Goal: Task Accomplishment & Management: Manage account settings

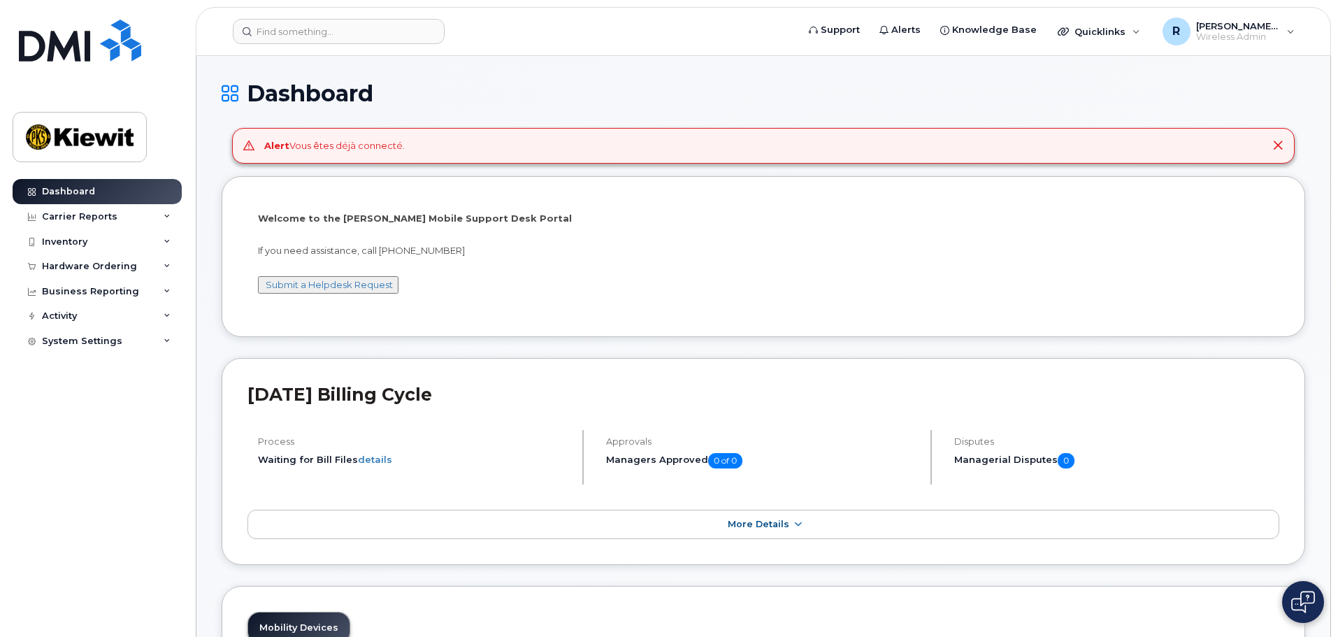
click at [336, 154] on div "Alert Vous êtes déjà connecté." at bounding box center [763, 146] width 1063 height 36
click at [609, 256] on p "If you need assistance, call 877-886-7778" at bounding box center [763, 250] width 1011 height 13
click at [90, 220] on div "Carrier Reports" at bounding box center [80, 216] width 76 height 11
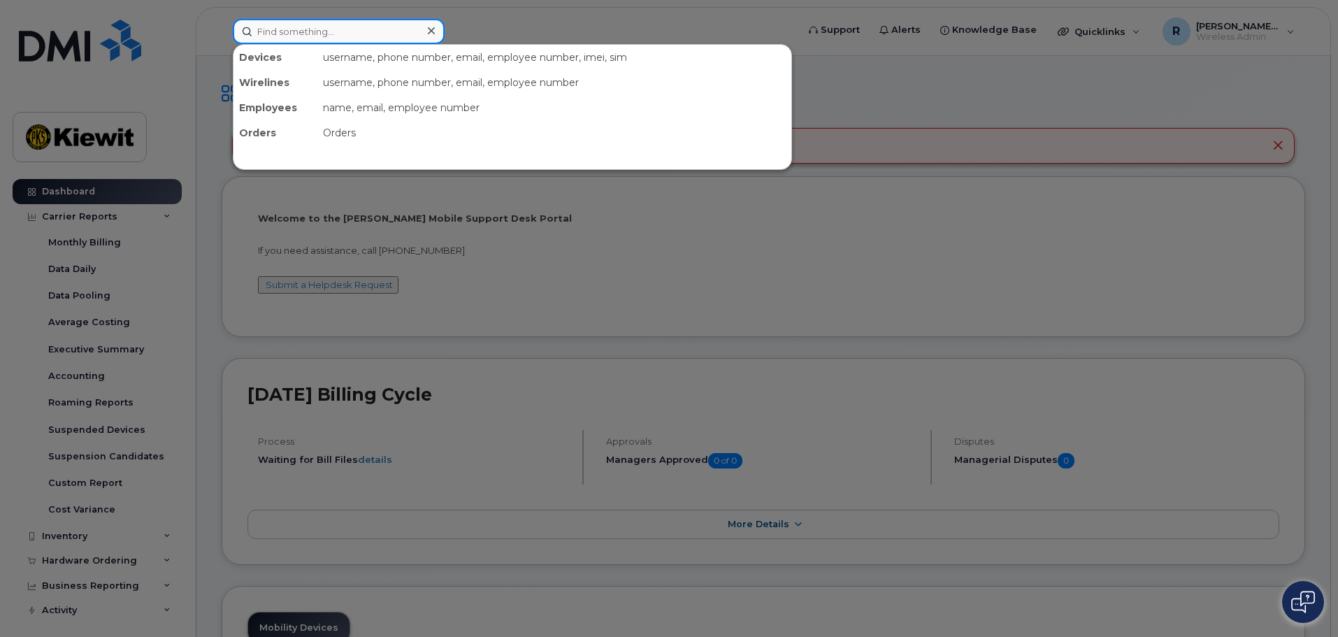
click at [296, 33] on input at bounding box center [339, 31] width 212 height 25
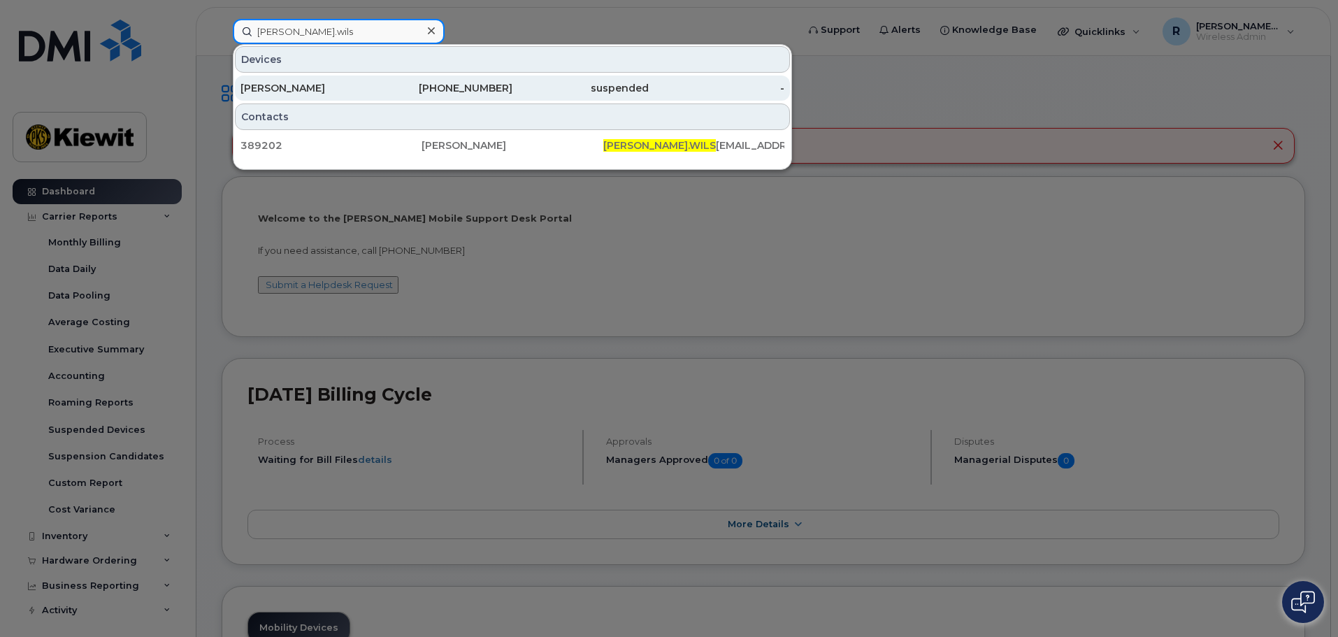
type input "caroline.wils"
click at [306, 85] on div "CAROLINE WILSON" at bounding box center [309, 88] width 136 height 14
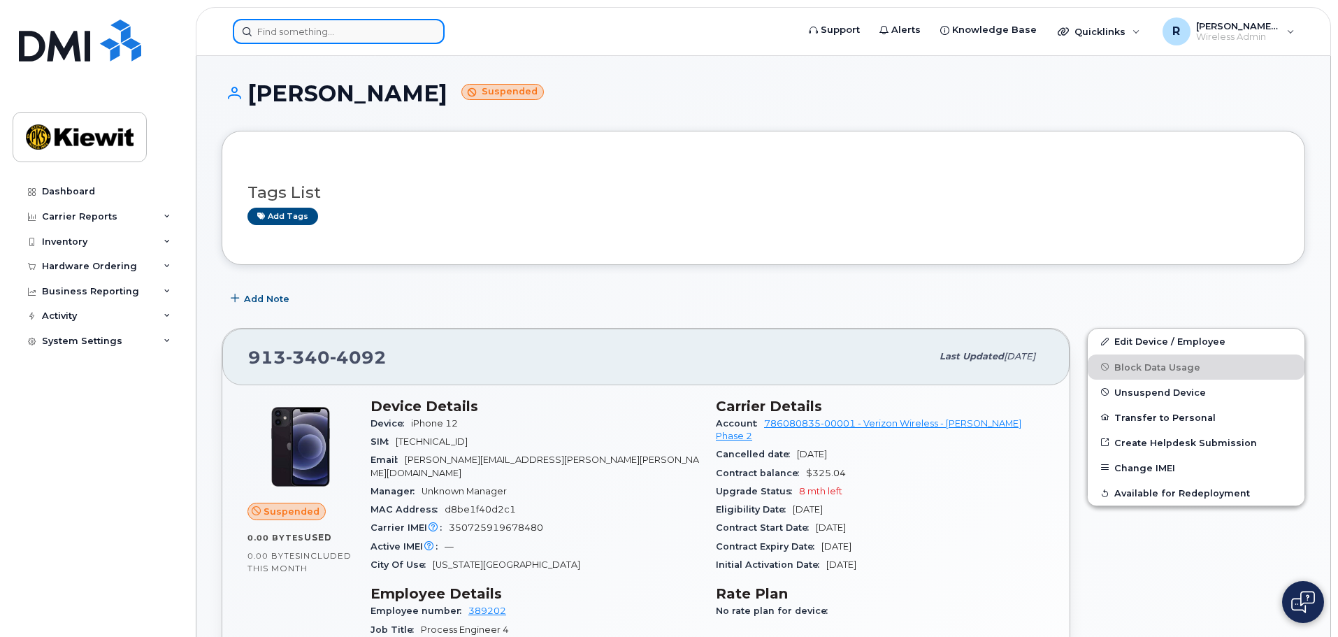
click at [274, 41] on input at bounding box center [339, 31] width 212 height 25
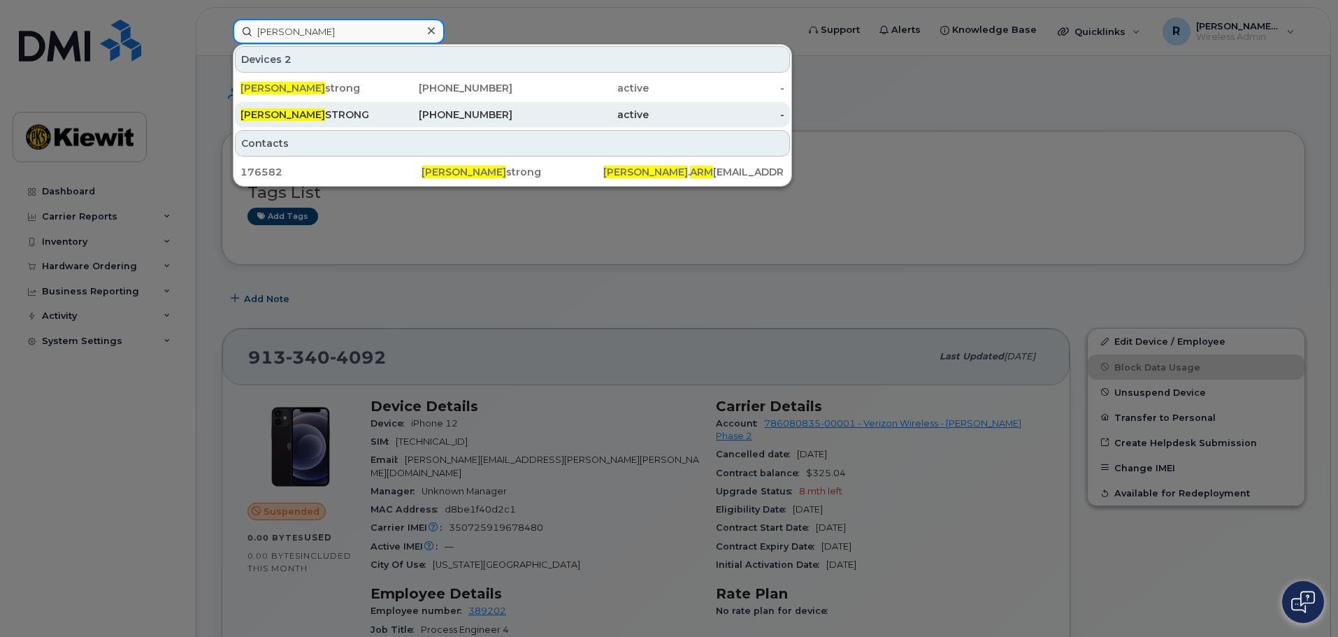
type input "megan arm"
click at [357, 115] on div "MEGAN ARM STRONG" at bounding box center [309, 115] width 136 height 14
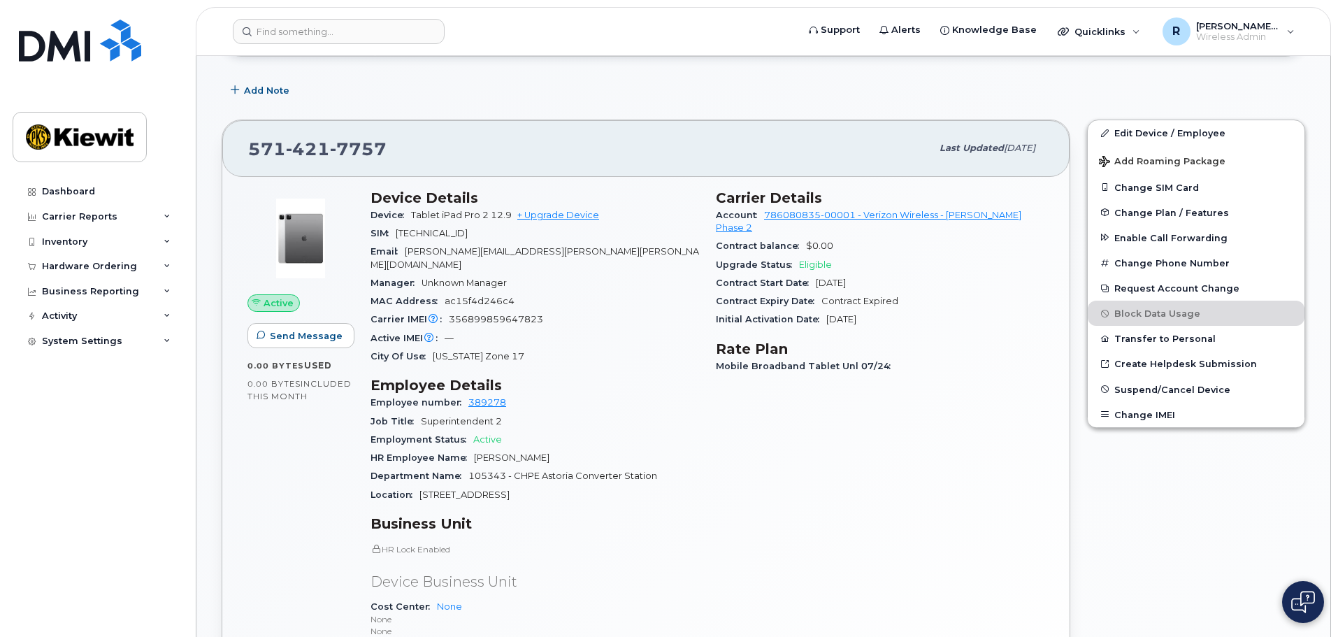
scroll to position [350, 0]
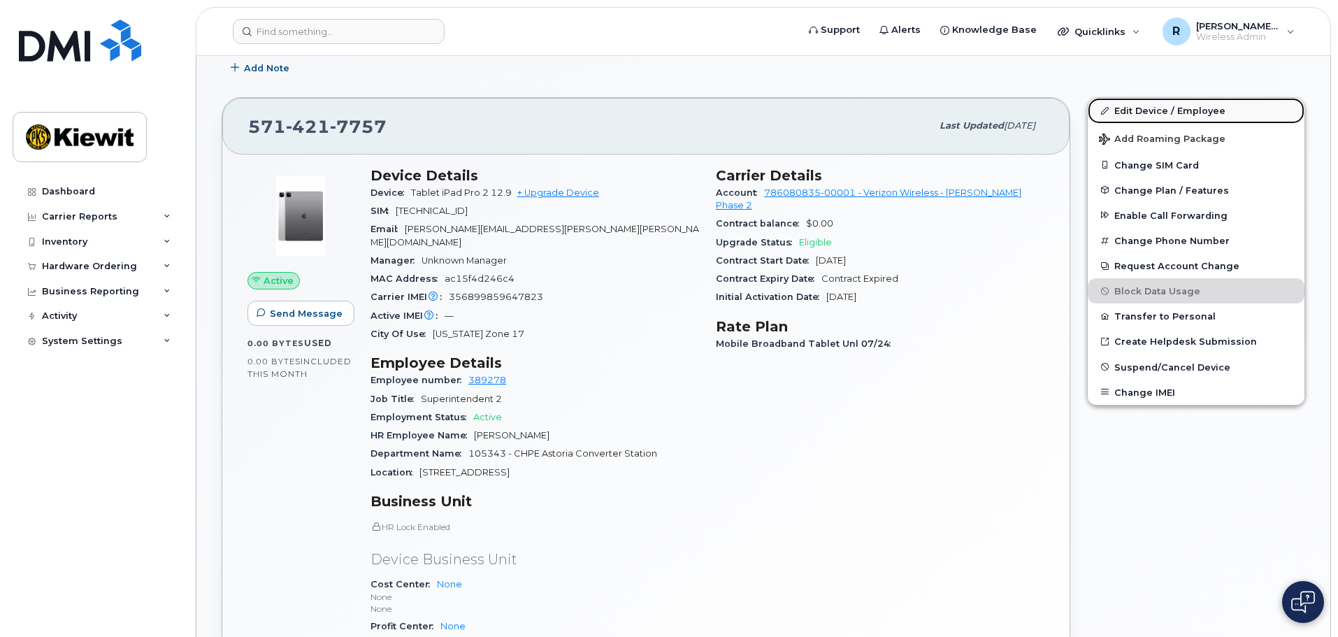
click at [1141, 103] on link "Edit Device / Employee" at bounding box center [1196, 110] width 217 height 25
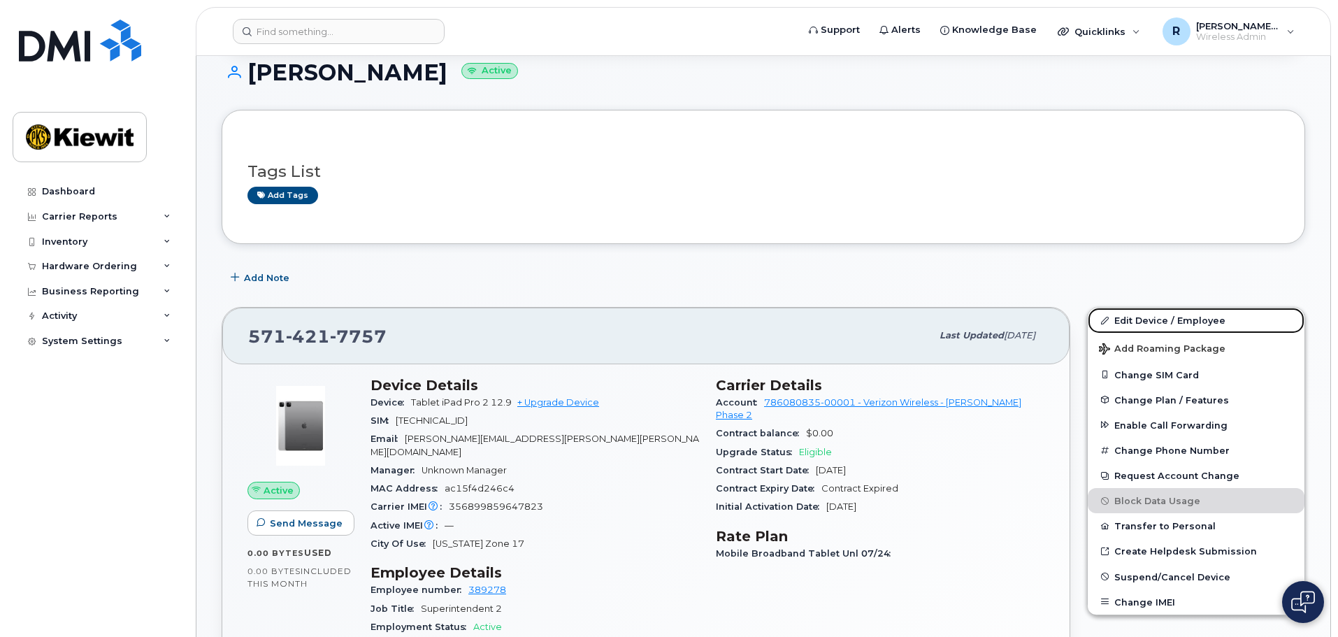
scroll to position [210, 0]
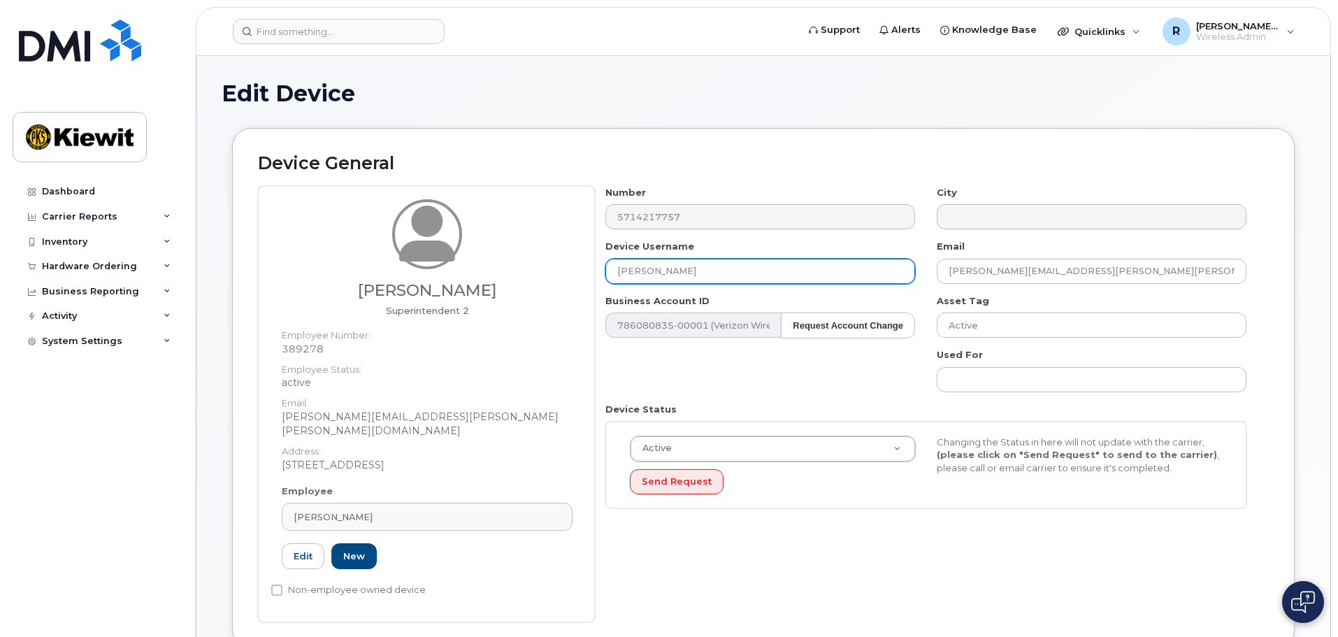
drag, startPoint x: 718, startPoint y: 272, endPoint x: 538, endPoint y: 284, distance: 180.8
click at [538, 284] on div "Trevor Snowden Superintendent 2 Employee Number: 389278 Employee Status: active…" at bounding box center [763, 404] width 1011 height 436
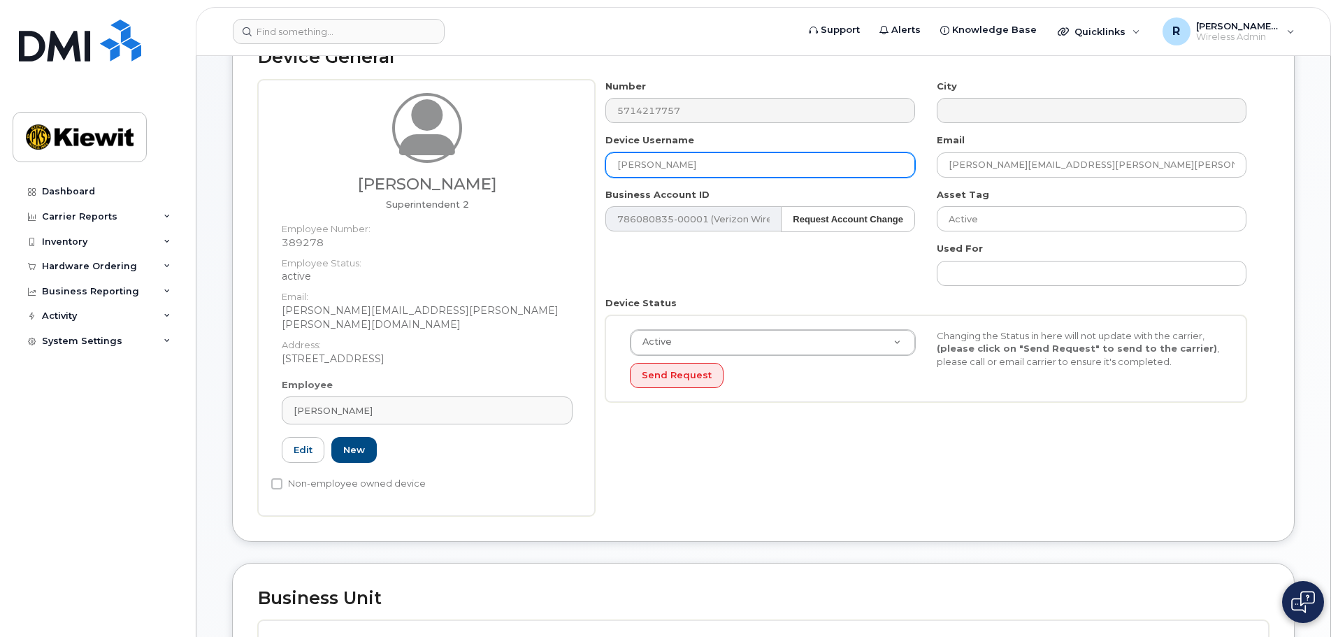
scroll to position [70, 0]
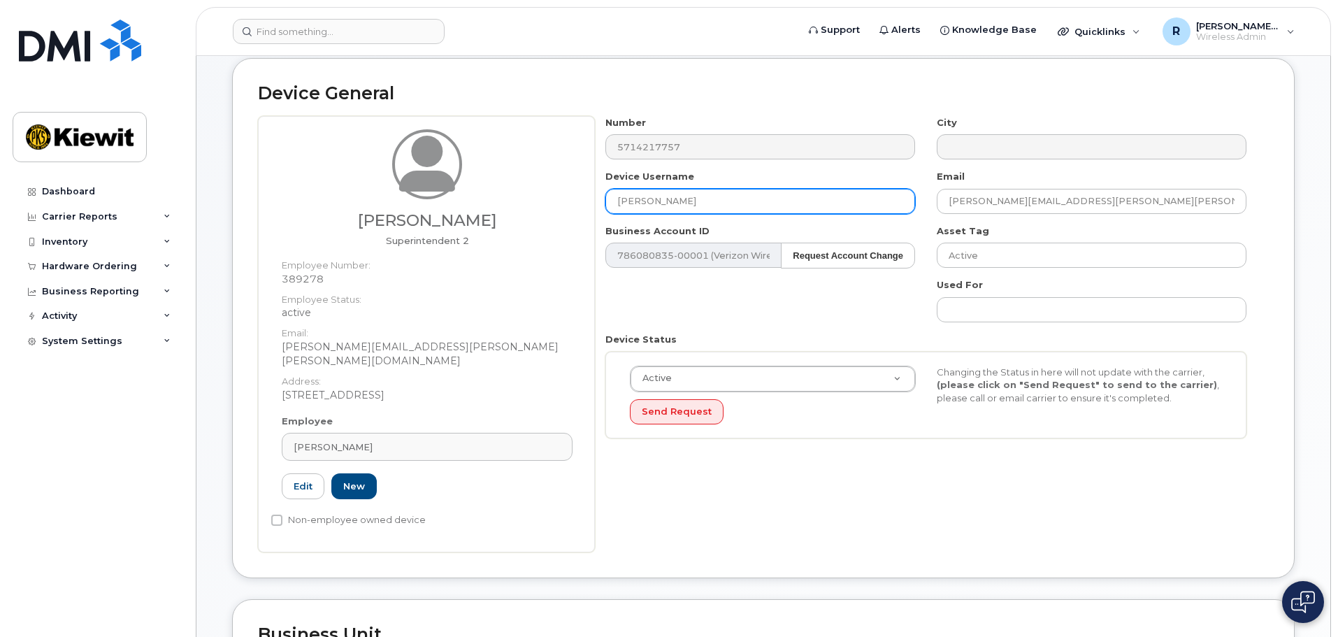
type input "Trevor Snowden"
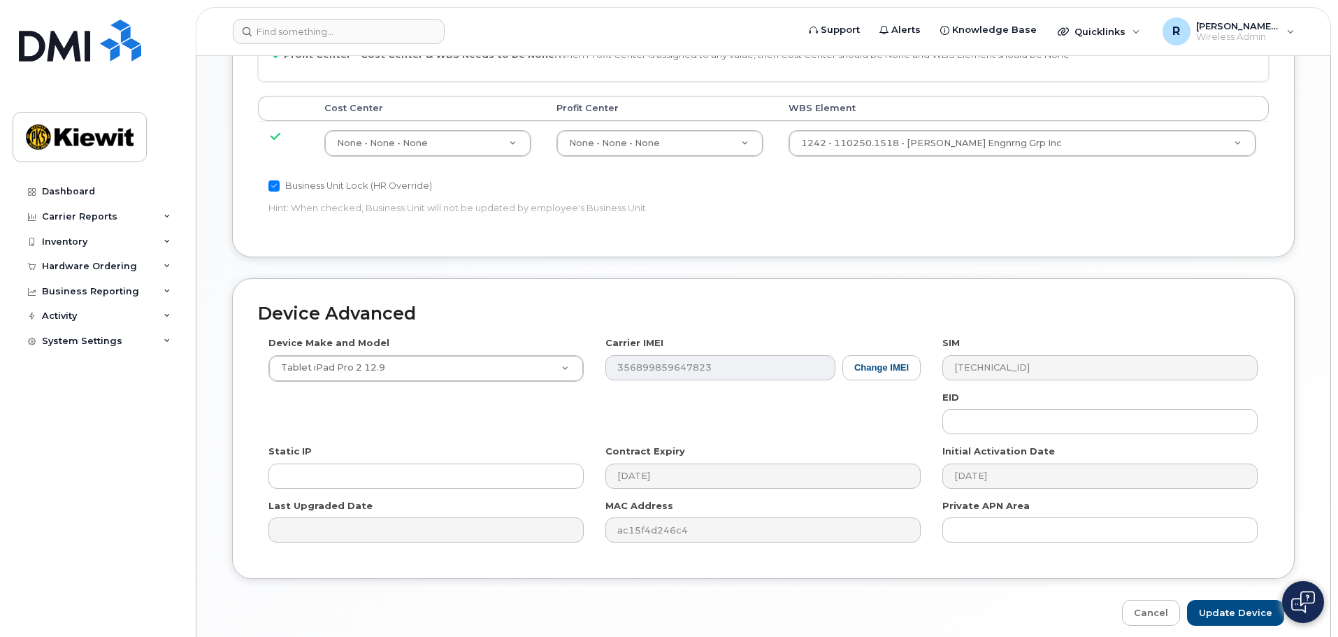
scroll to position [730, 0]
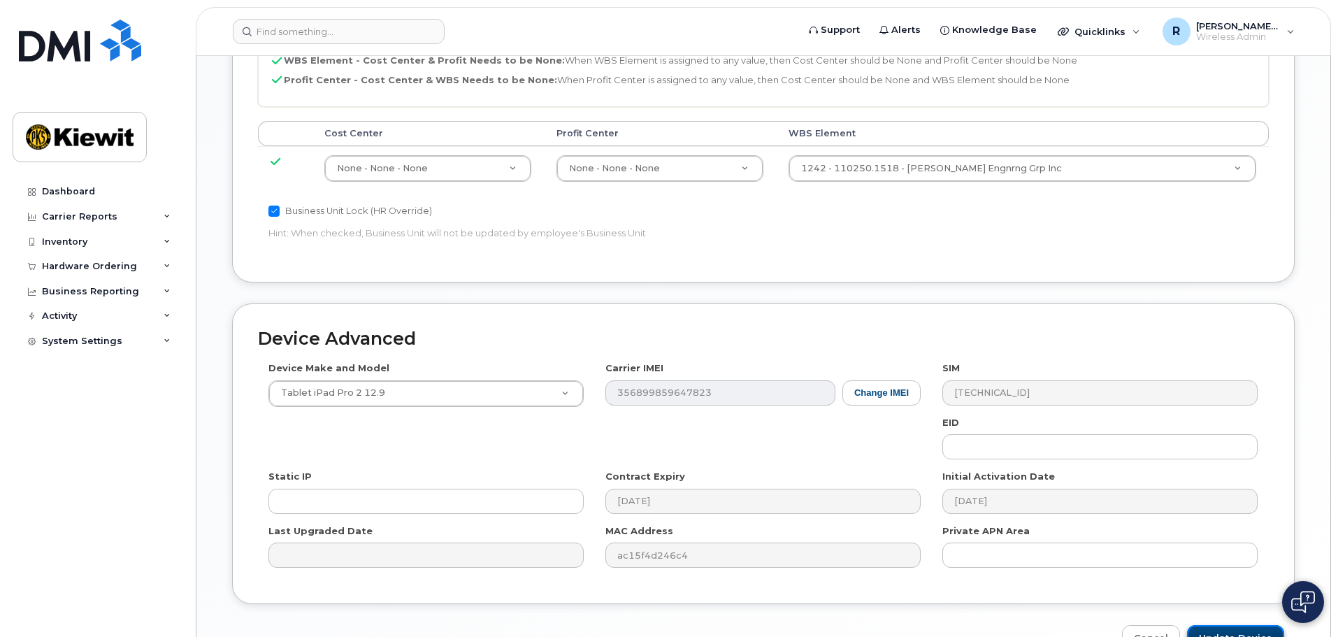
click at [1238, 625] on input "Update Device" at bounding box center [1235, 638] width 97 height 26
type input "Saving..."
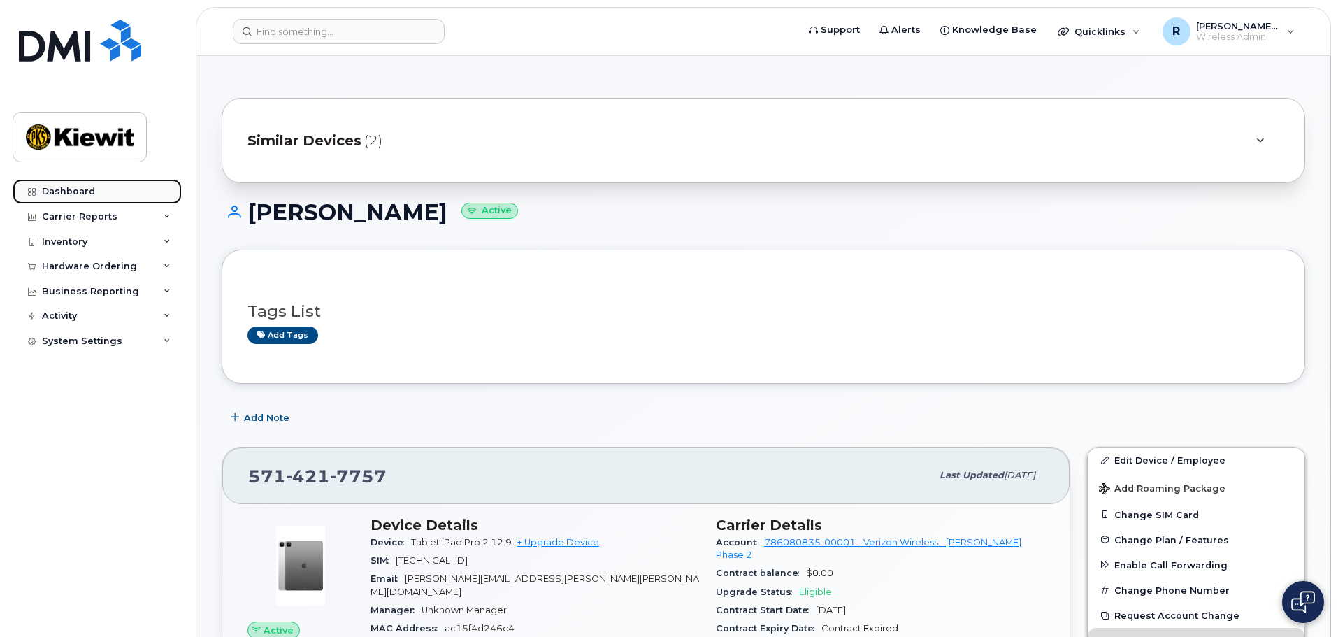
click at [66, 192] on div "Dashboard" at bounding box center [68, 191] width 53 height 11
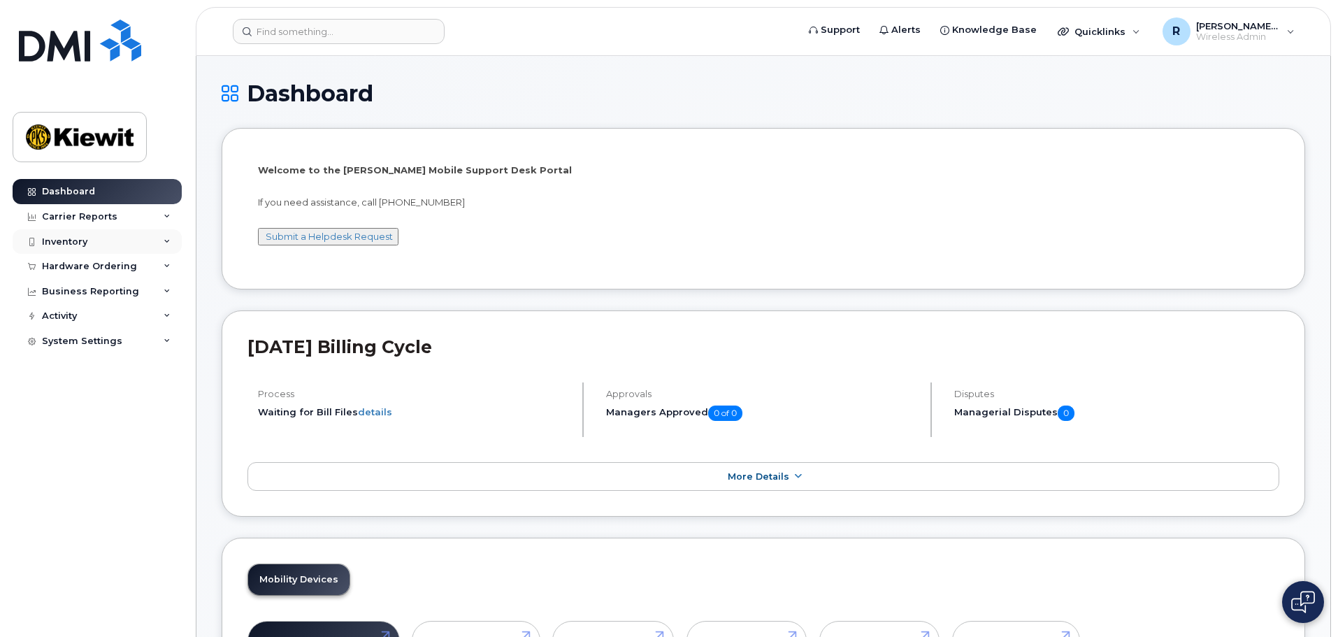
click at [61, 243] on div "Inventory" at bounding box center [64, 241] width 45 height 11
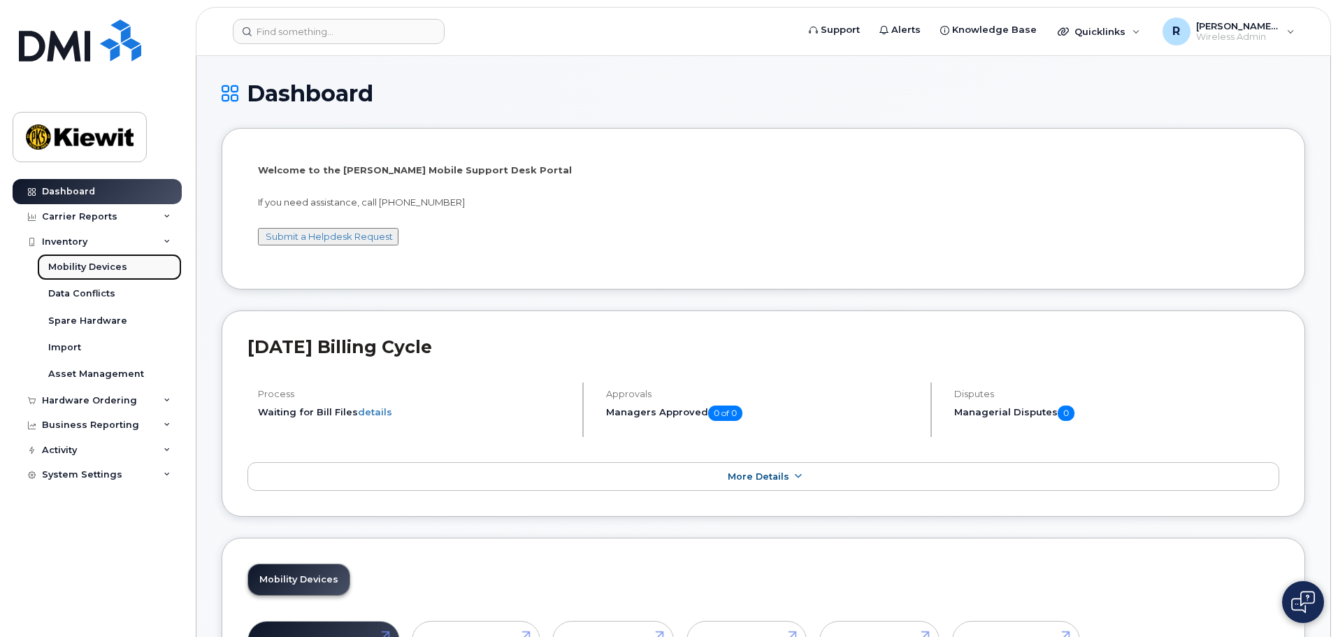
click at [63, 271] on div "Mobility Devices" at bounding box center [87, 267] width 79 height 13
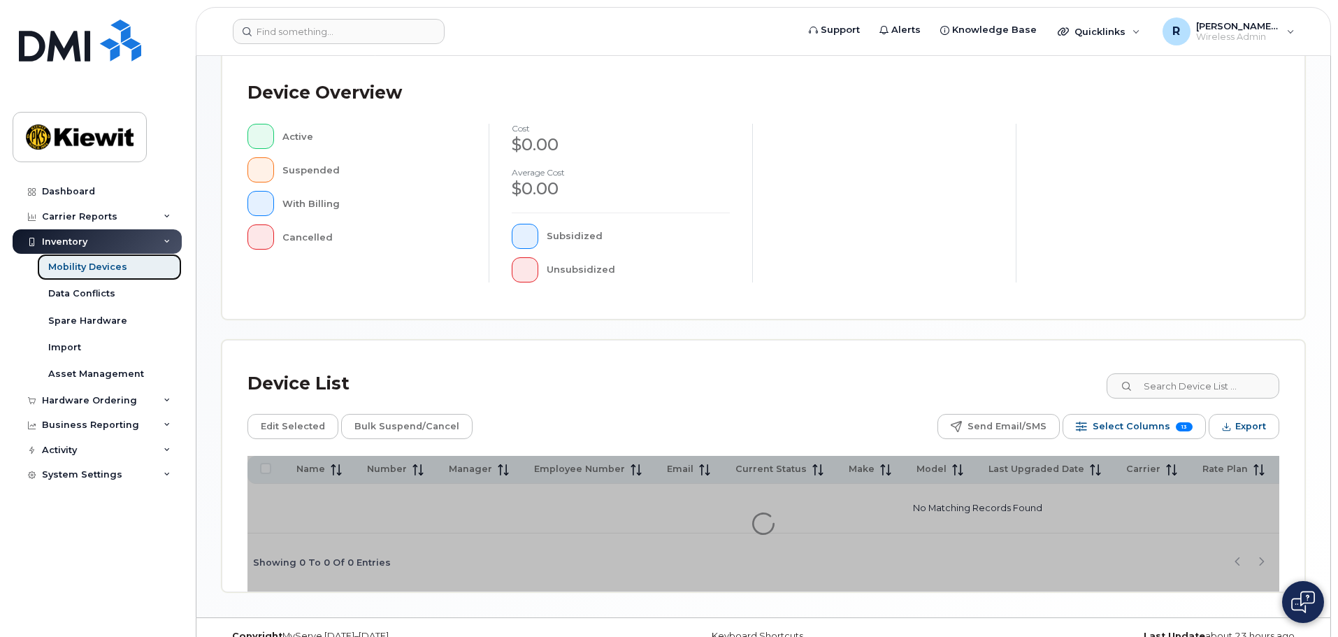
scroll to position [329, 0]
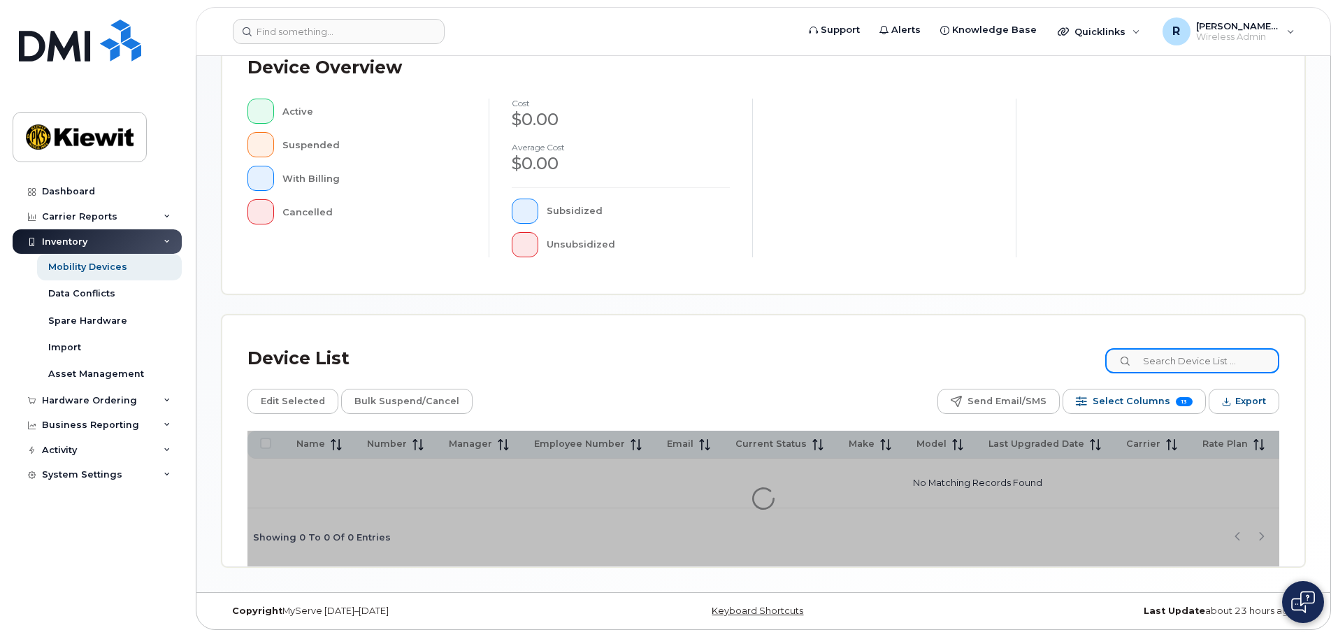
click at [1192, 362] on input at bounding box center [1193, 360] width 174 height 25
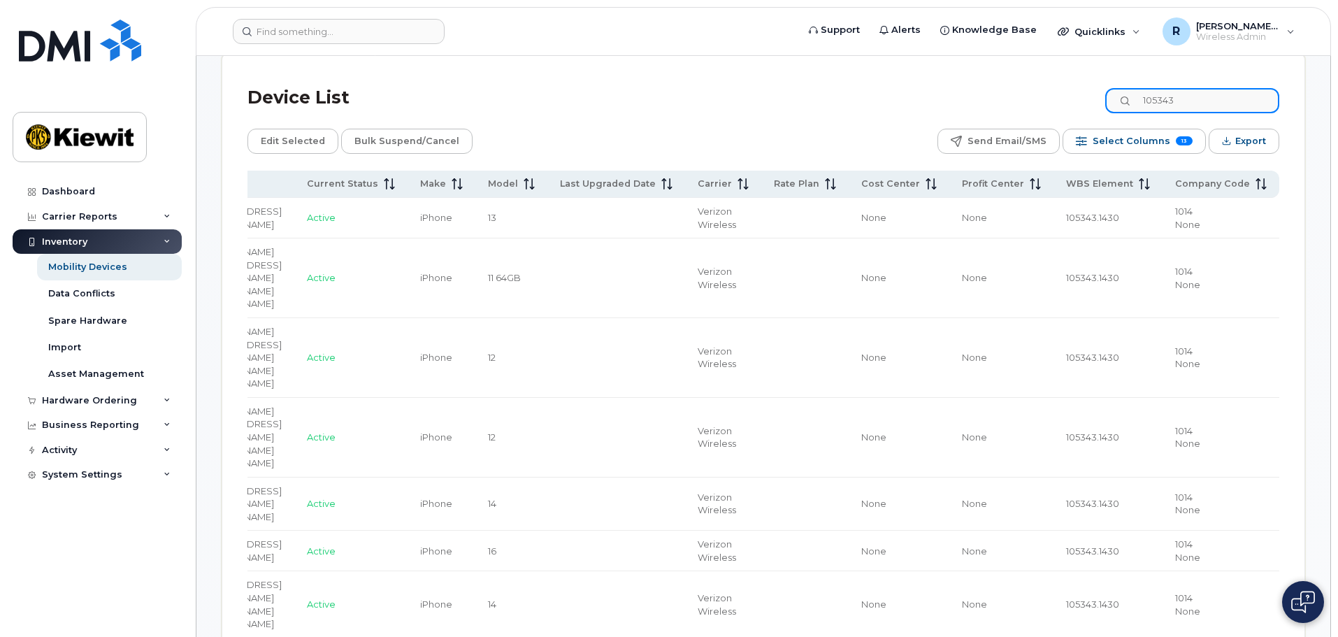
scroll to position [676, 0]
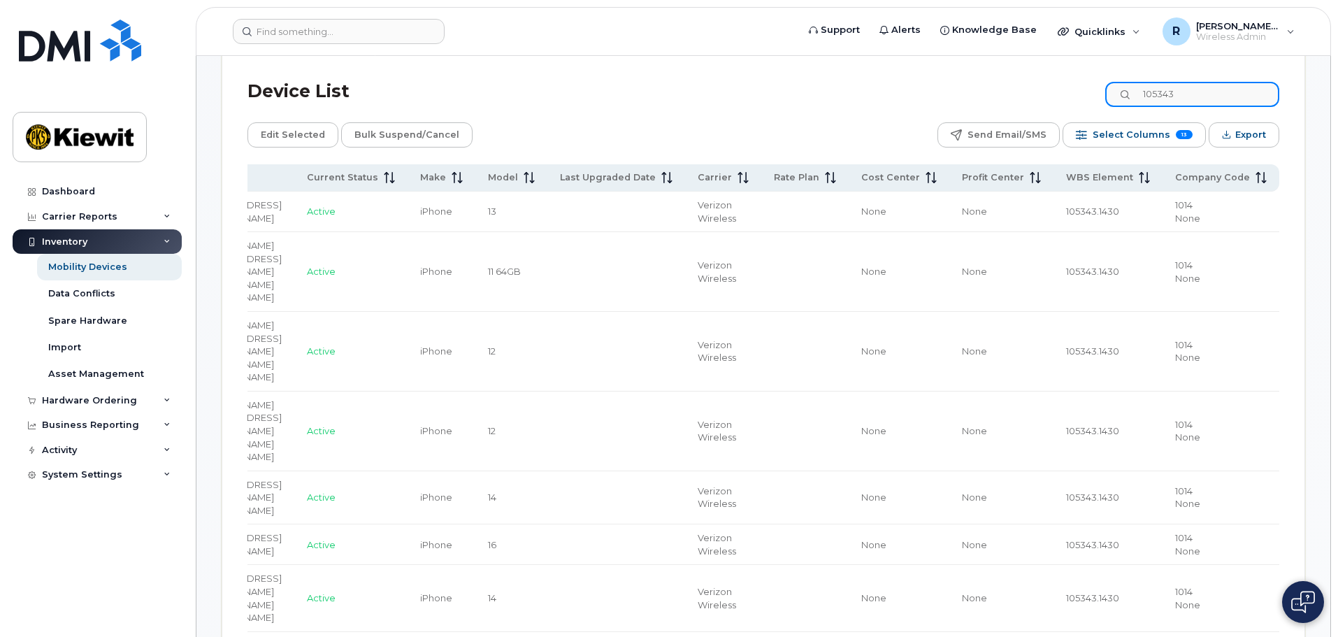
type input "105343"
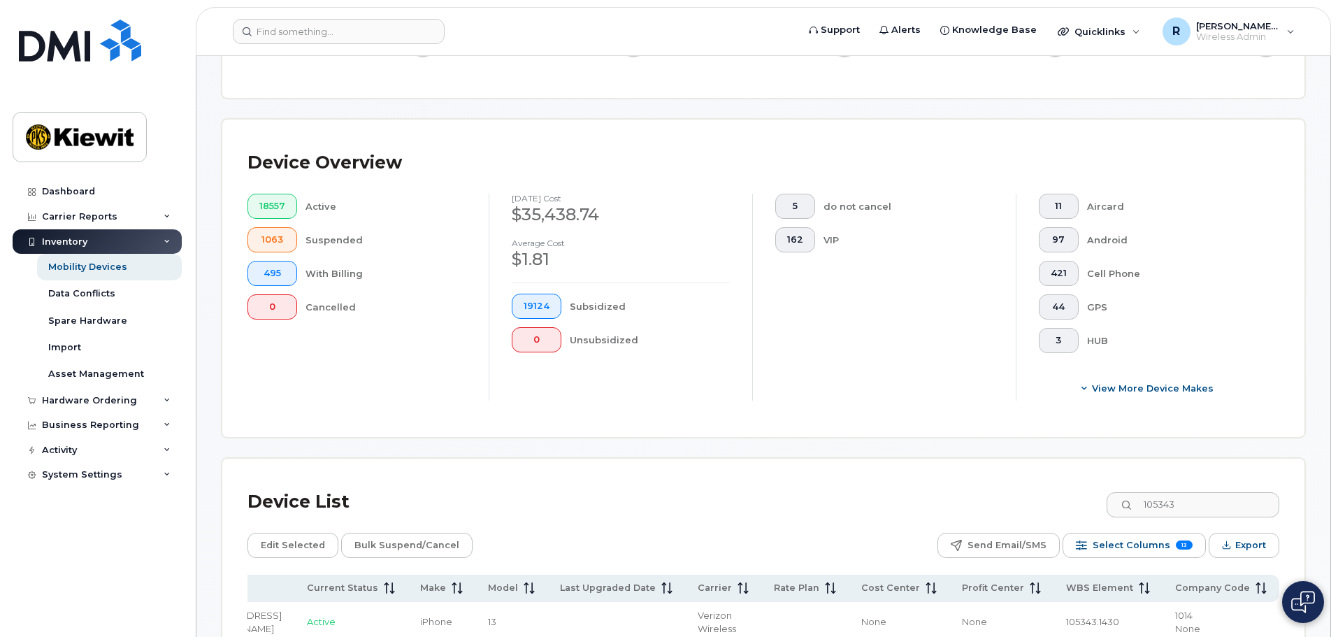
scroll to position [257, 0]
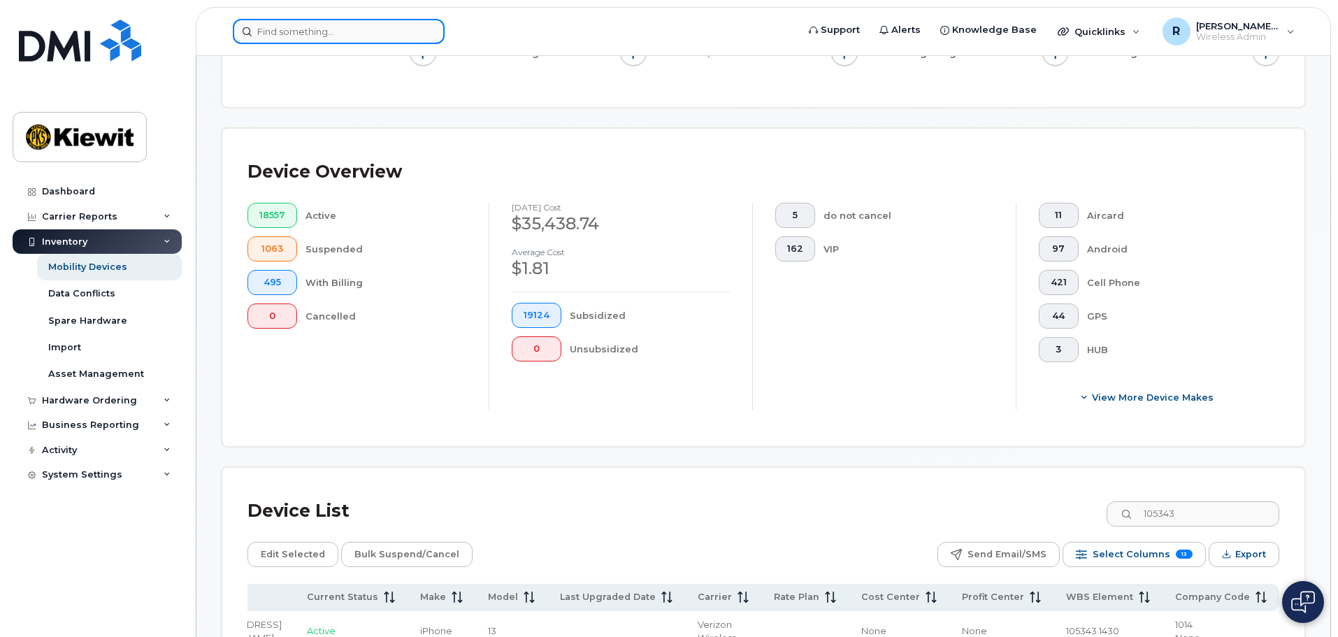
click at [287, 30] on input at bounding box center [339, 31] width 212 height 25
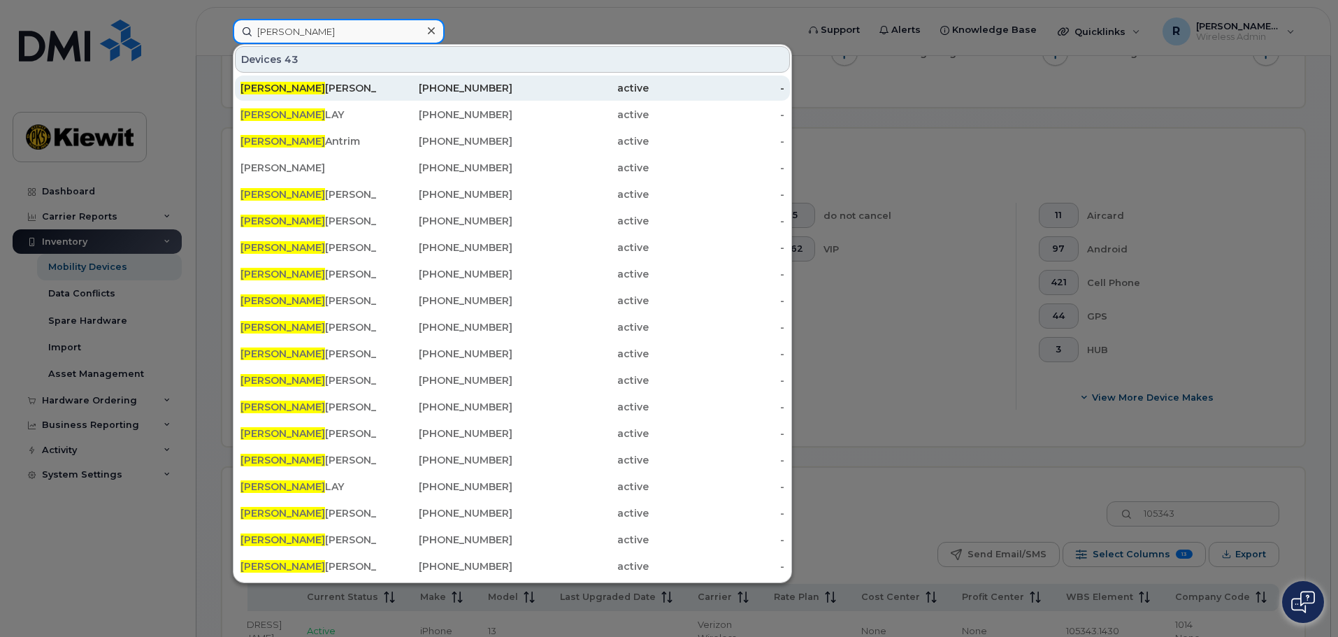
type input "trevor"
click at [296, 89] on div "Trevor Snowden" at bounding box center [309, 88] width 136 height 14
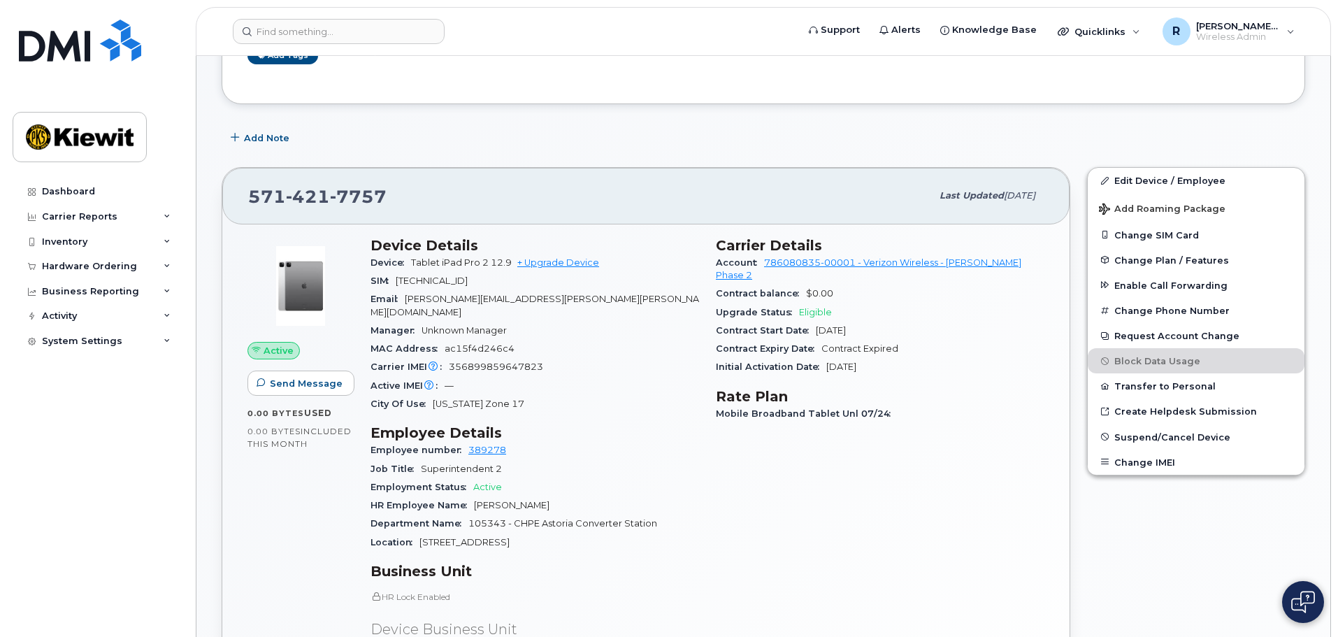
scroll to position [350, 0]
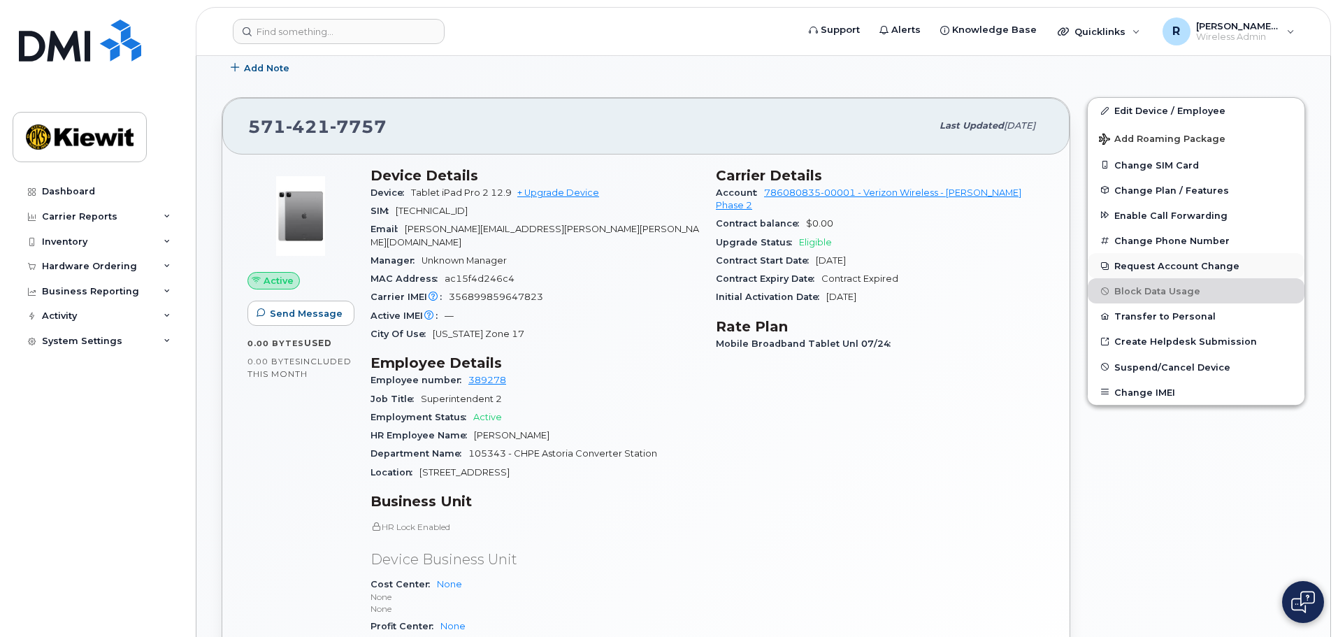
click at [1167, 266] on button "Request Account Change" at bounding box center [1196, 265] width 217 height 25
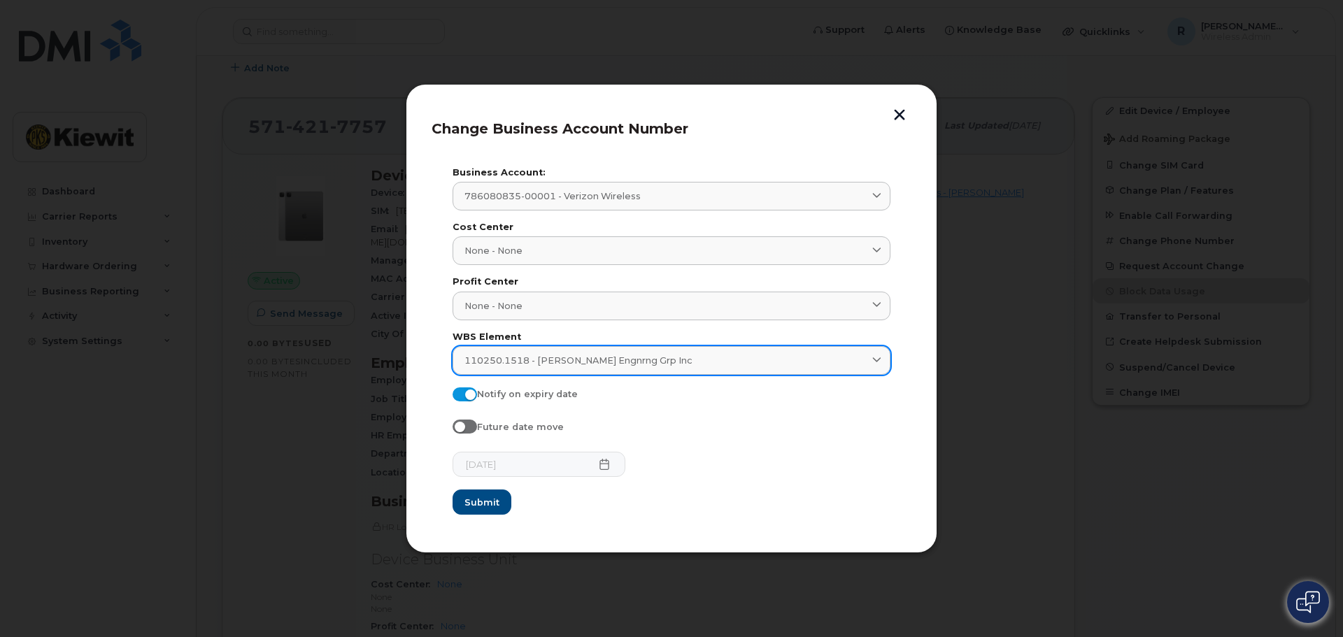
click at [563, 362] on span "110250.1518 - Kiewit Engnrng Grp Inc" at bounding box center [578, 360] width 228 height 13
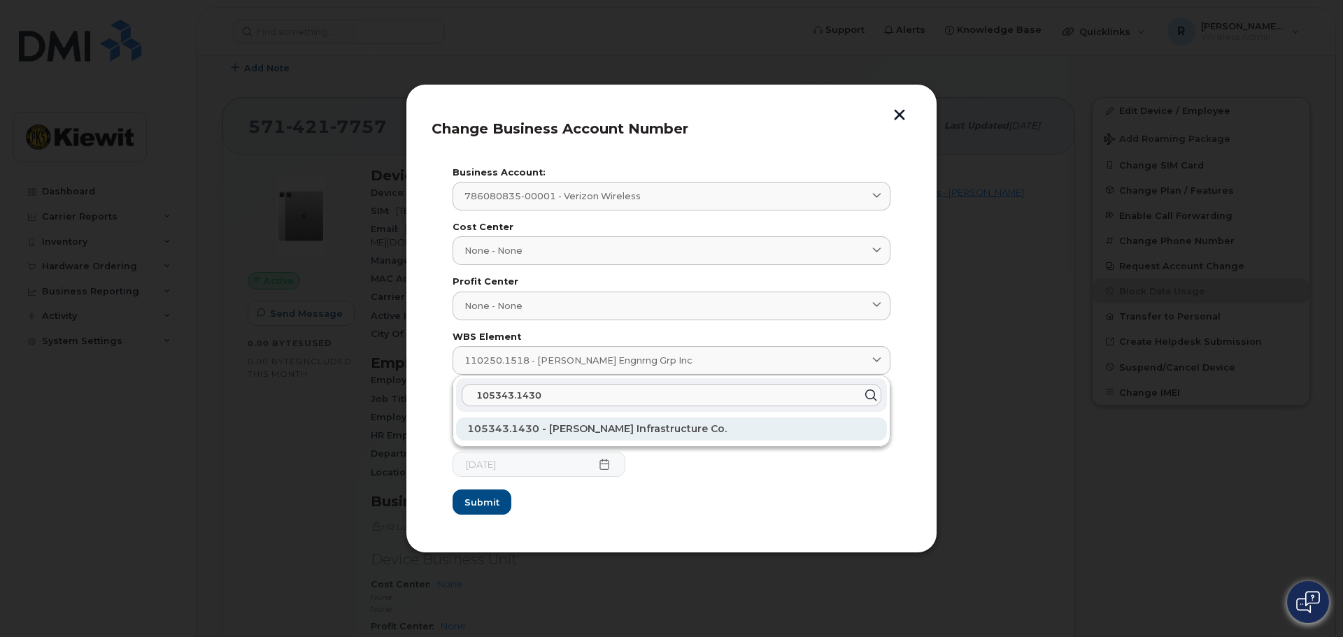
type input "105343.1430"
click at [519, 428] on span "105343.1430 - Kiewit Infrastructure Co." at bounding box center [596, 428] width 259 height 13
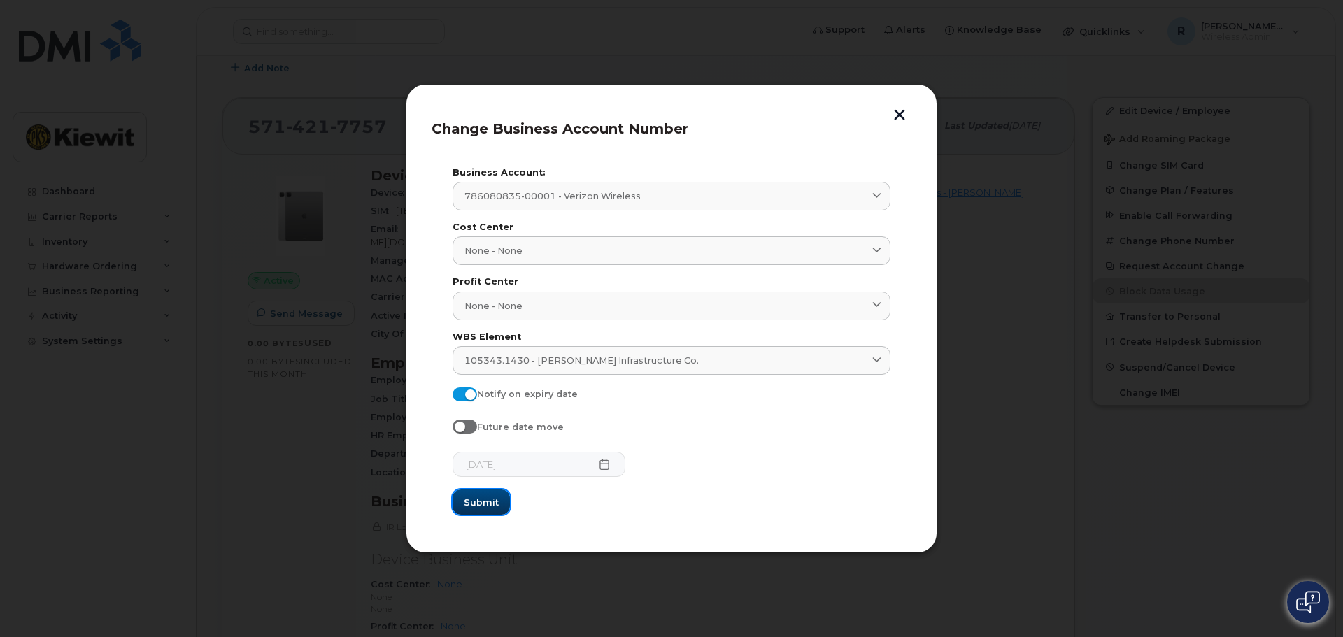
click at [487, 494] on button "Submit" at bounding box center [480, 501] width 57 height 25
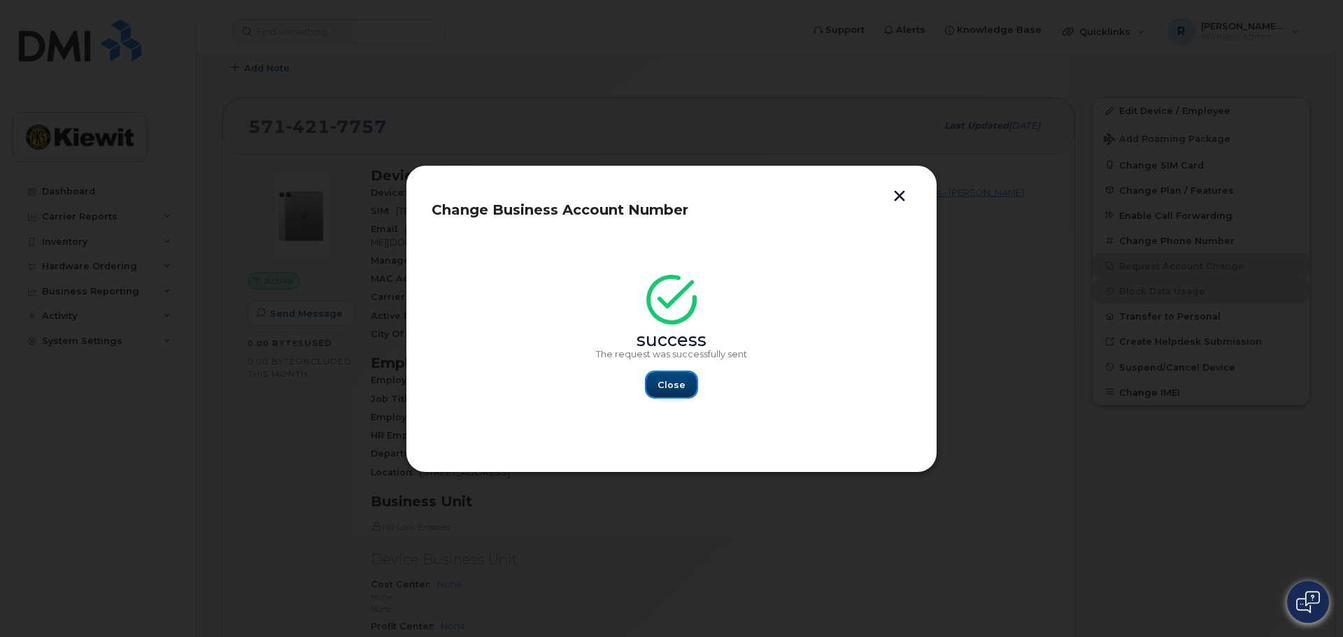
click at [670, 385] on span "Close" at bounding box center [671, 384] width 28 height 13
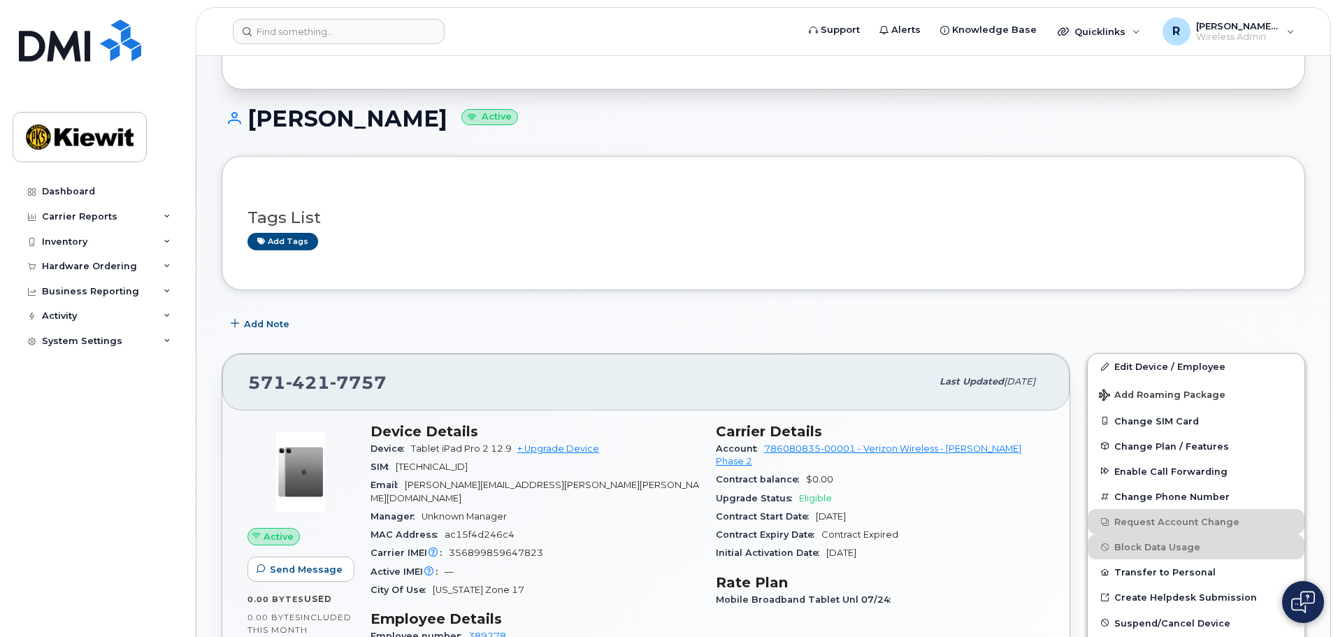
scroll to position [0, 0]
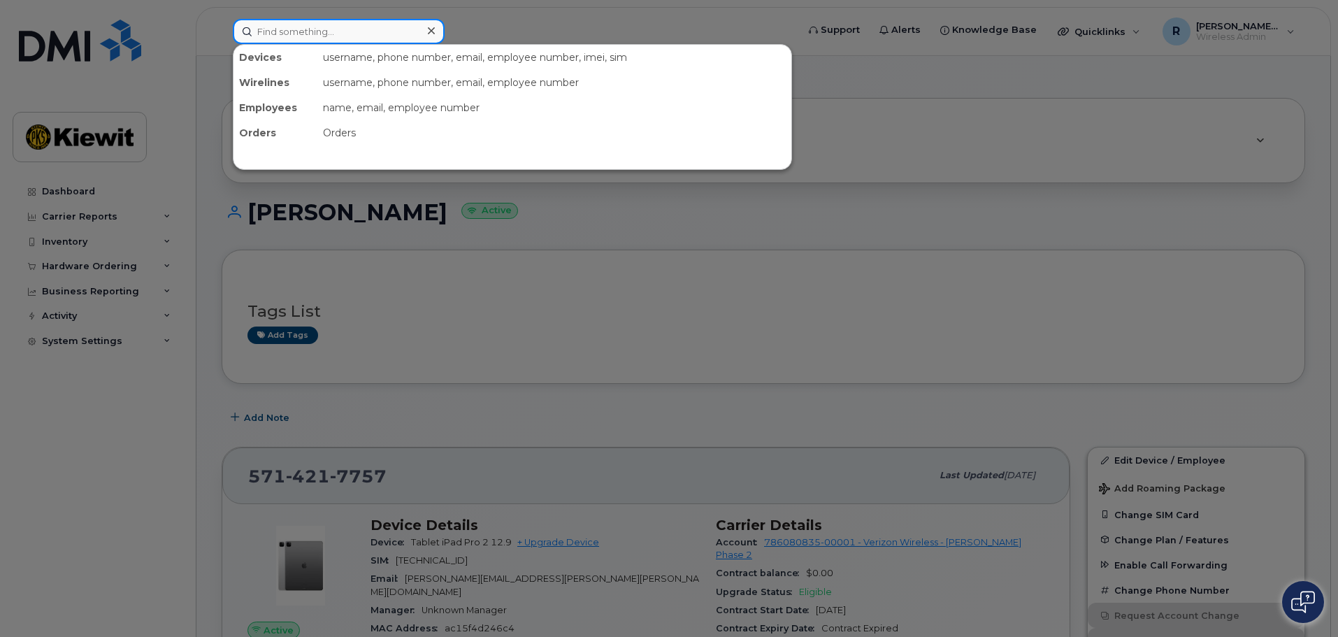
click at [284, 31] on input at bounding box center [339, 31] width 212 height 25
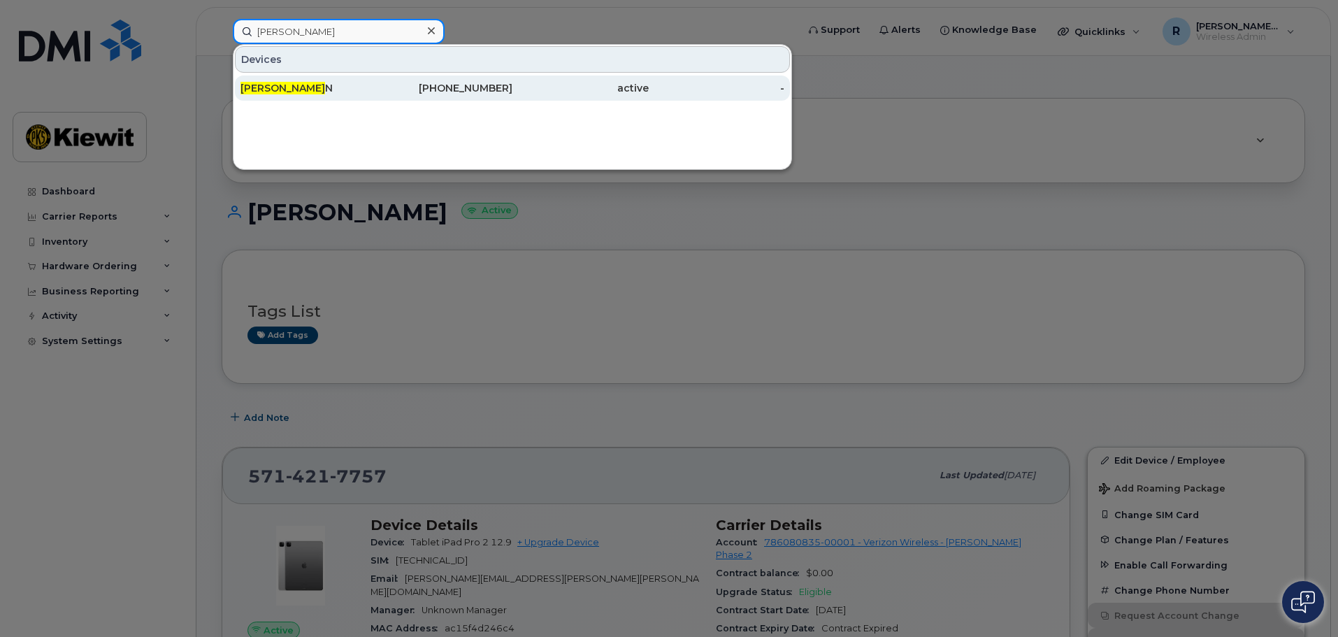
type input "emily rya"
click at [377, 95] on div "EMILY RYA N" at bounding box center [445, 88] width 136 height 25
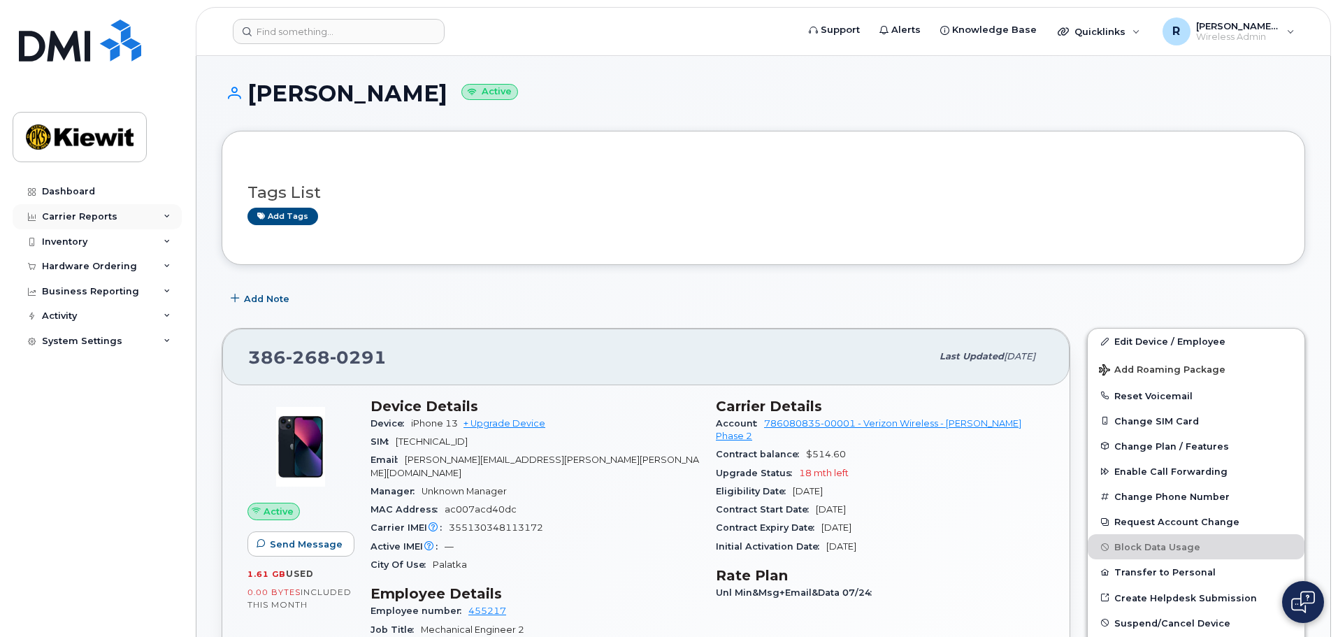
click at [95, 213] on div "Carrier Reports" at bounding box center [80, 216] width 76 height 11
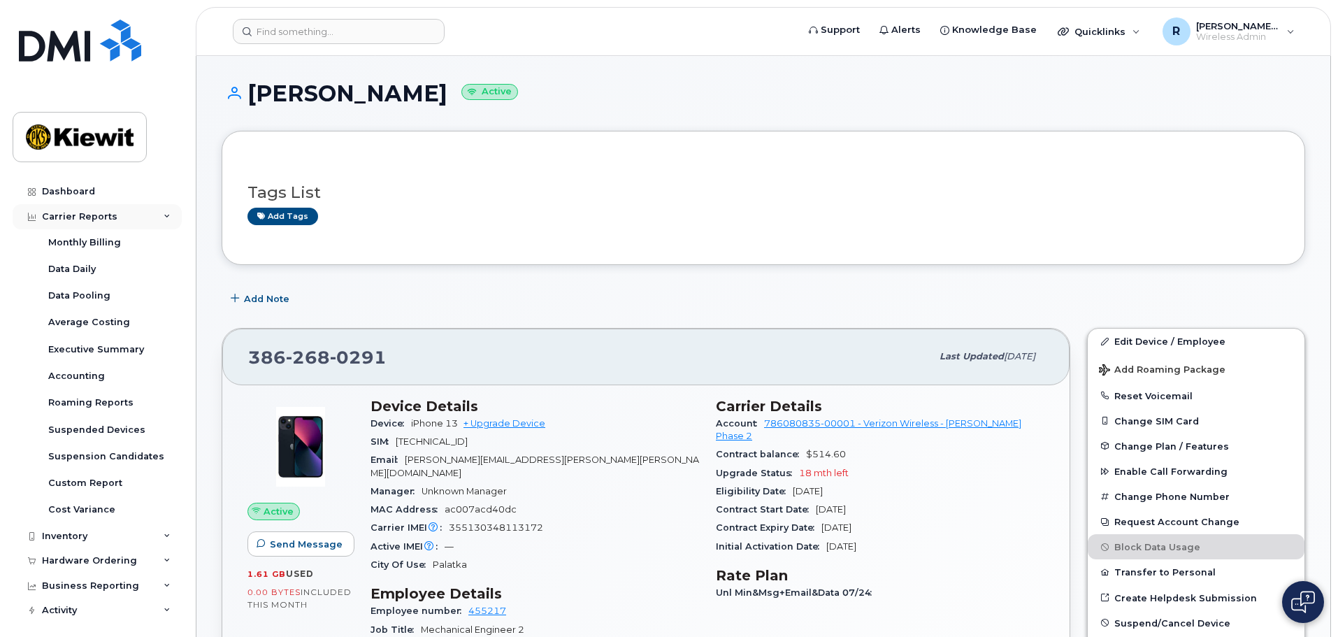
click at [154, 224] on div "Carrier Reports" at bounding box center [97, 216] width 169 height 25
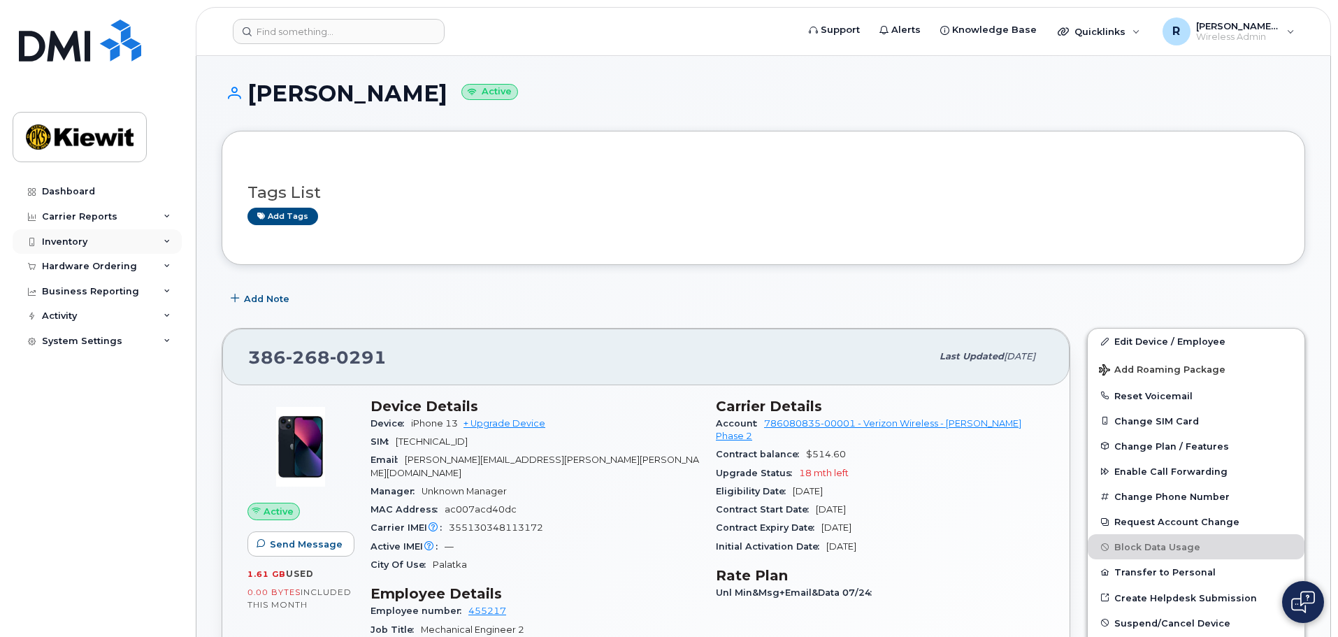
click at [157, 245] on div "Inventory" at bounding box center [97, 241] width 169 height 25
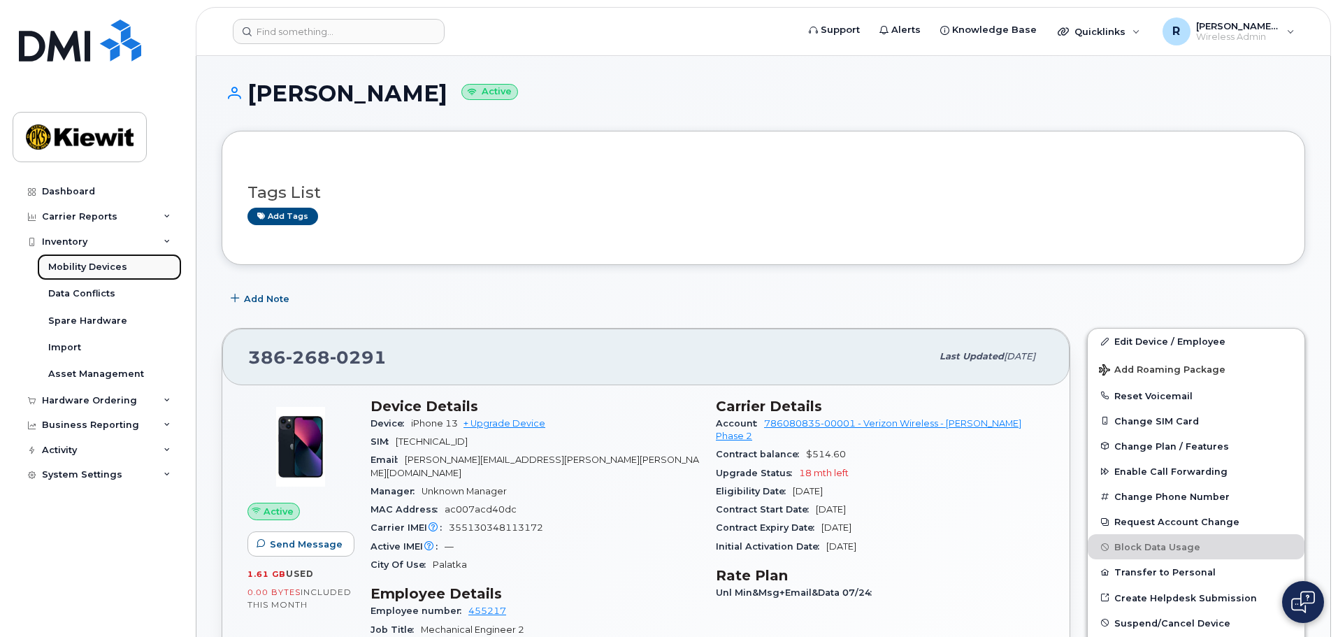
click at [115, 272] on div "Mobility Devices" at bounding box center [87, 267] width 79 height 13
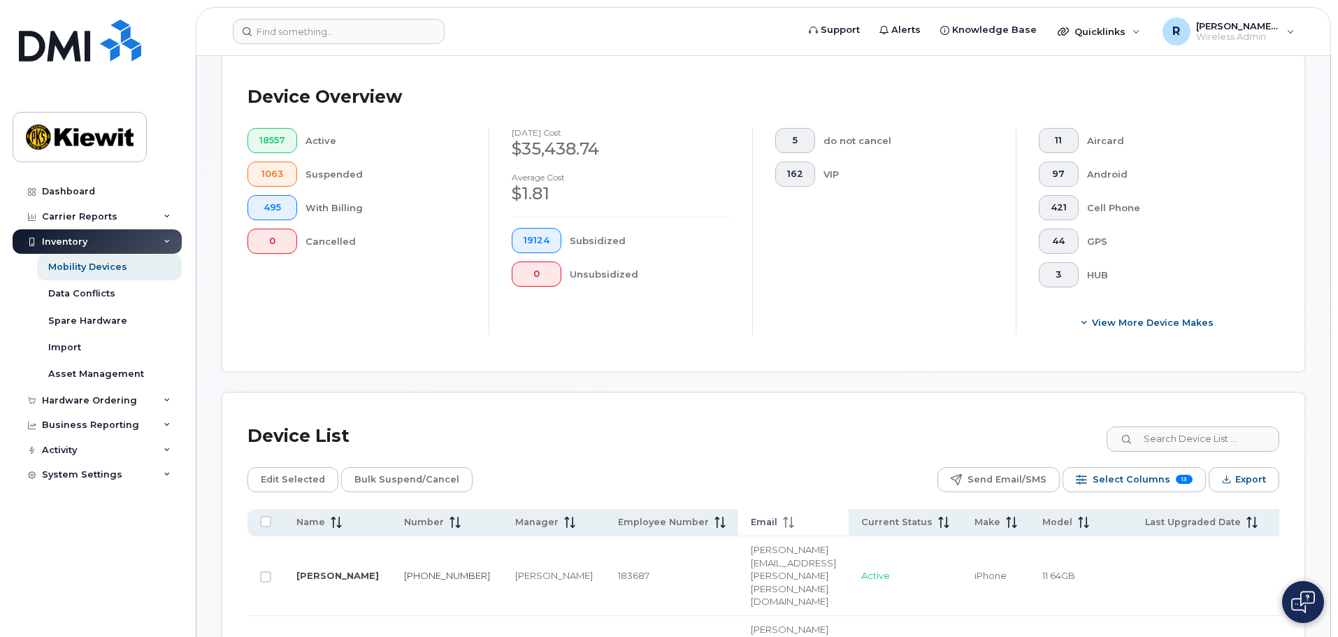
scroll to position [489, 0]
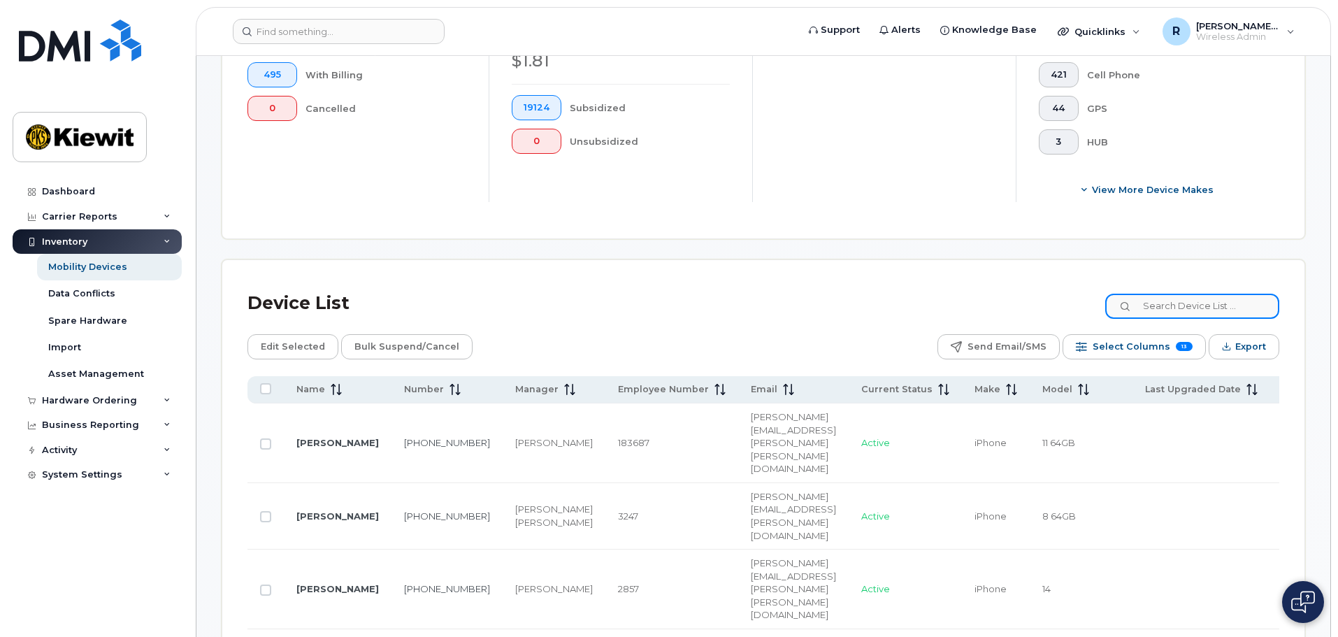
click at [1175, 294] on input at bounding box center [1193, 306] width 174 height 25
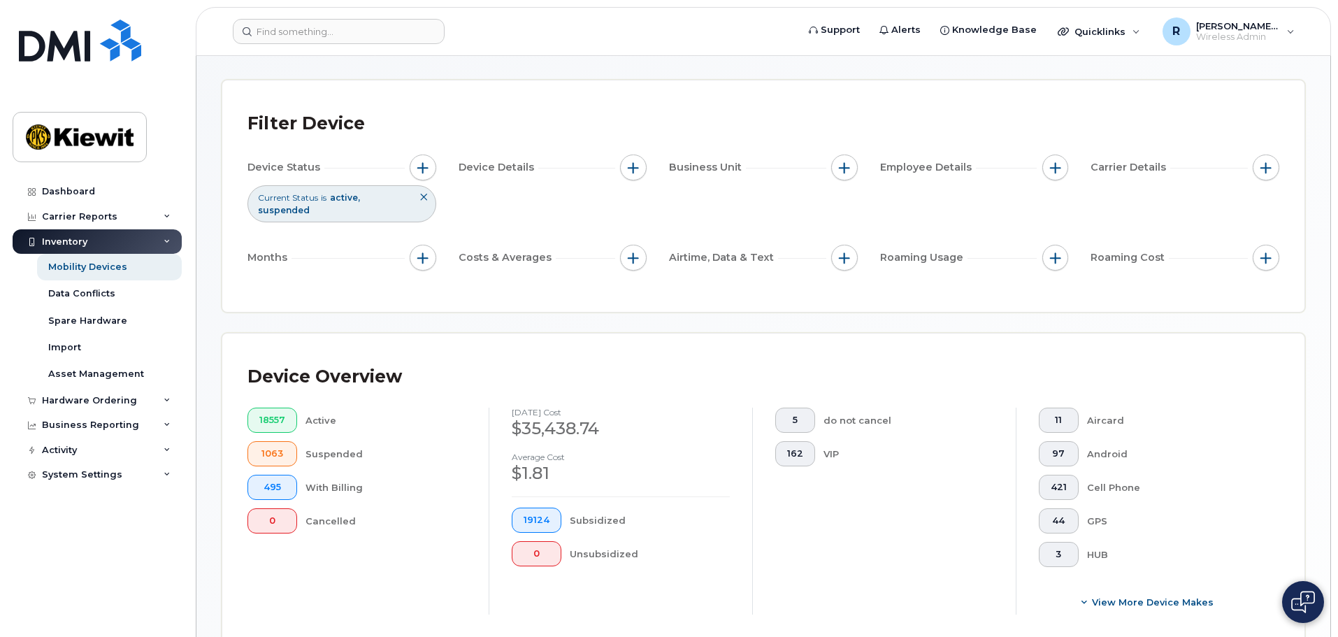
scroll to position [427, 0]
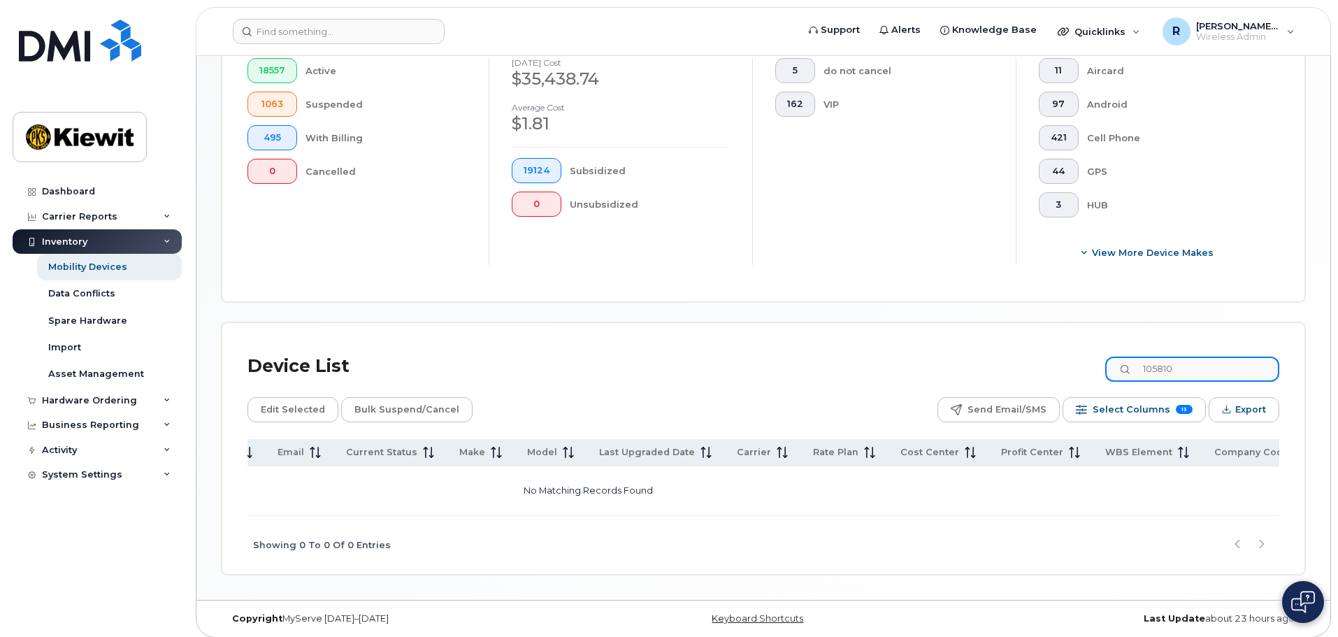
click at [1194, 357] on input "105810" at bounding box center [1193, 369] width 174 height 25
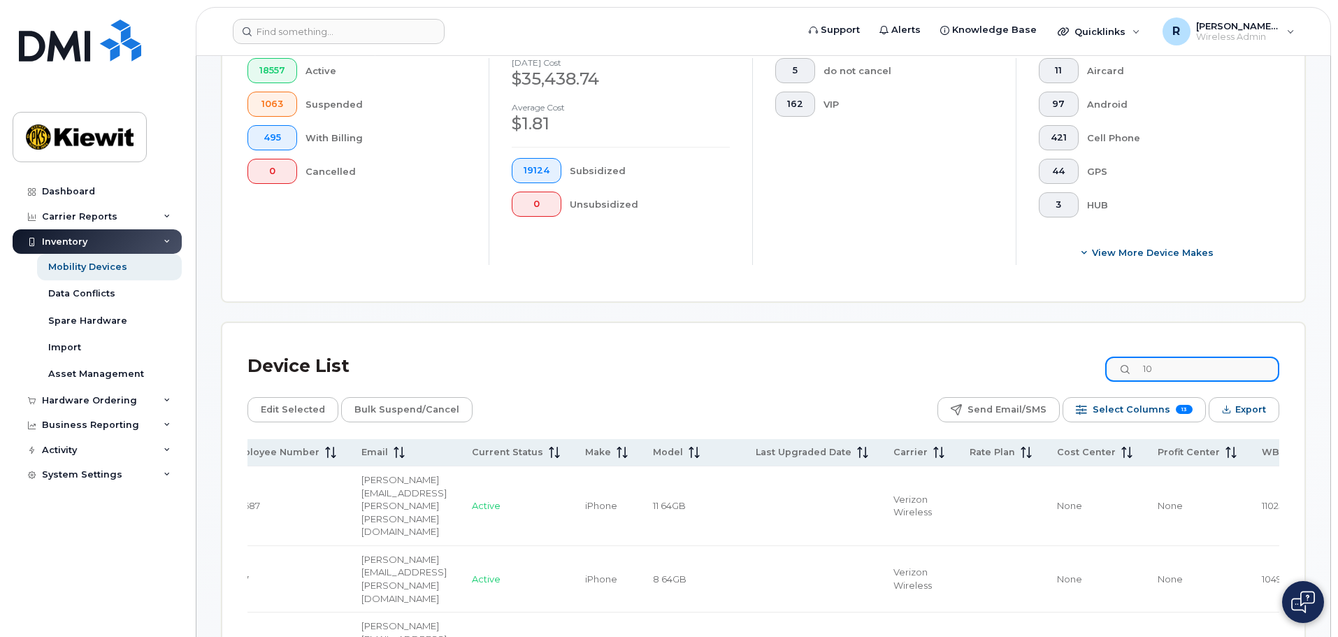
type input "1"
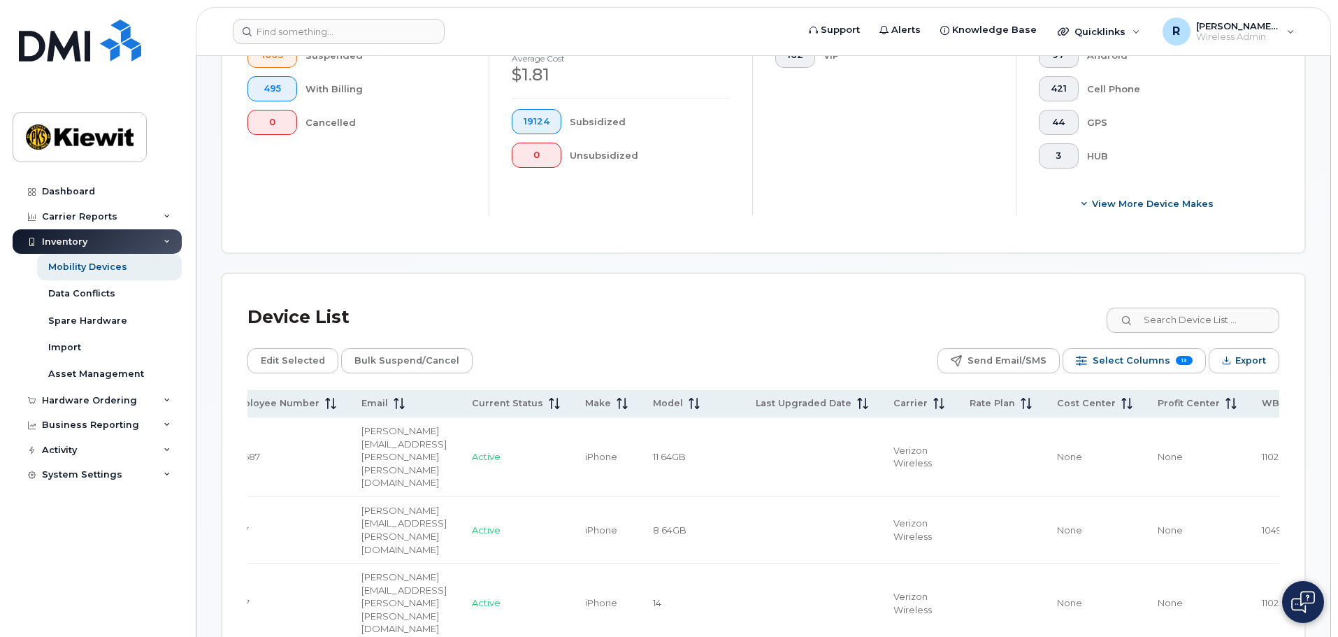
scroll to position [496, 0]
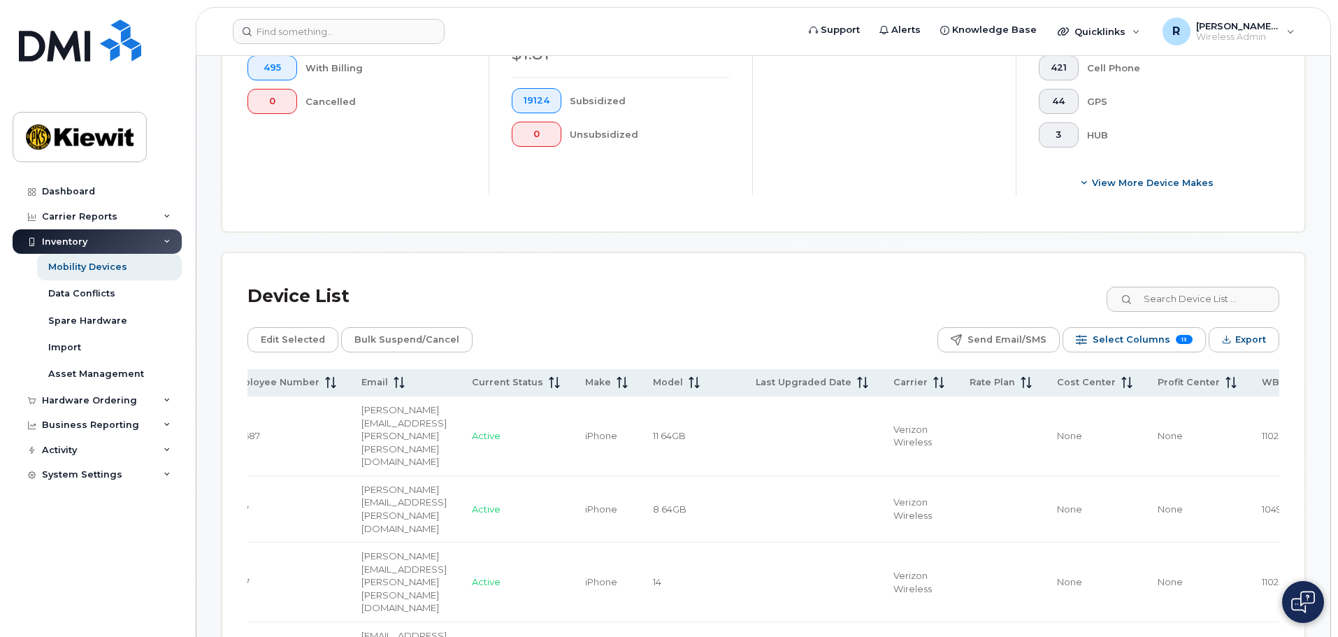
click at [942, 278] on div "Device List" at bounding box center [764, 296] width 1032 height 36
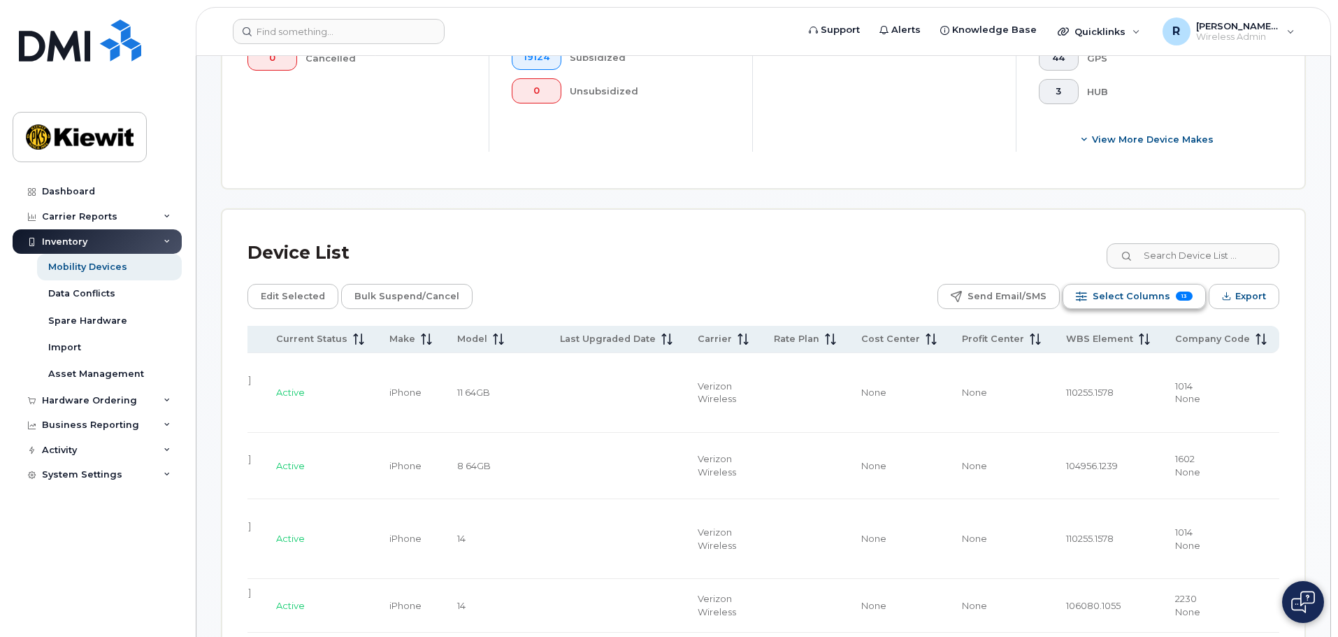
scroll to position [541, 0]
click at [1209, 243] on input at bounding box center [1193, 255] width 174 height 25
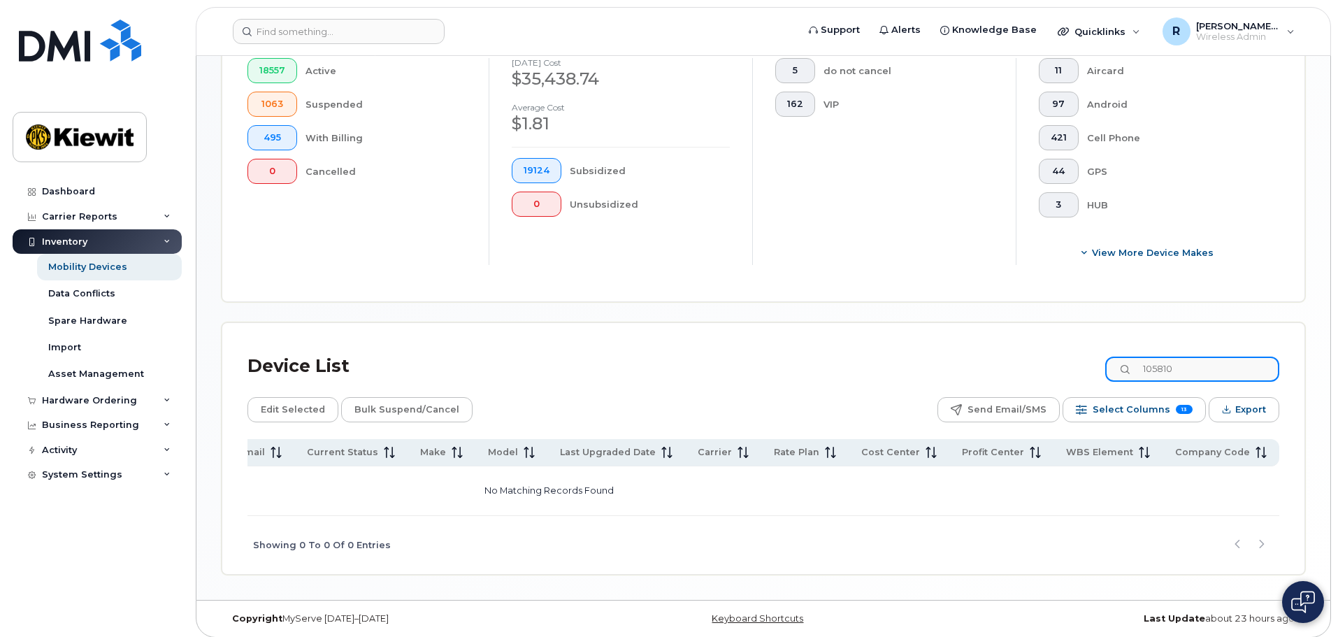
scroll to position [0, 389]
type input "105810"
